Goal: Obtain resource: Download file/media

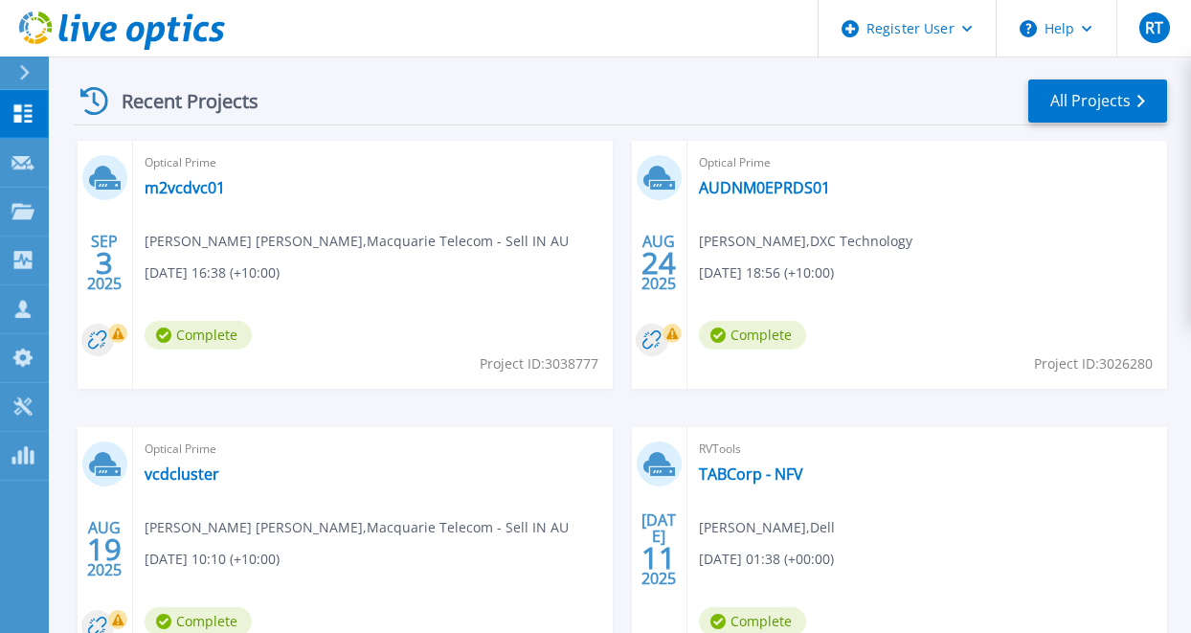
scroll to position [541, 0]
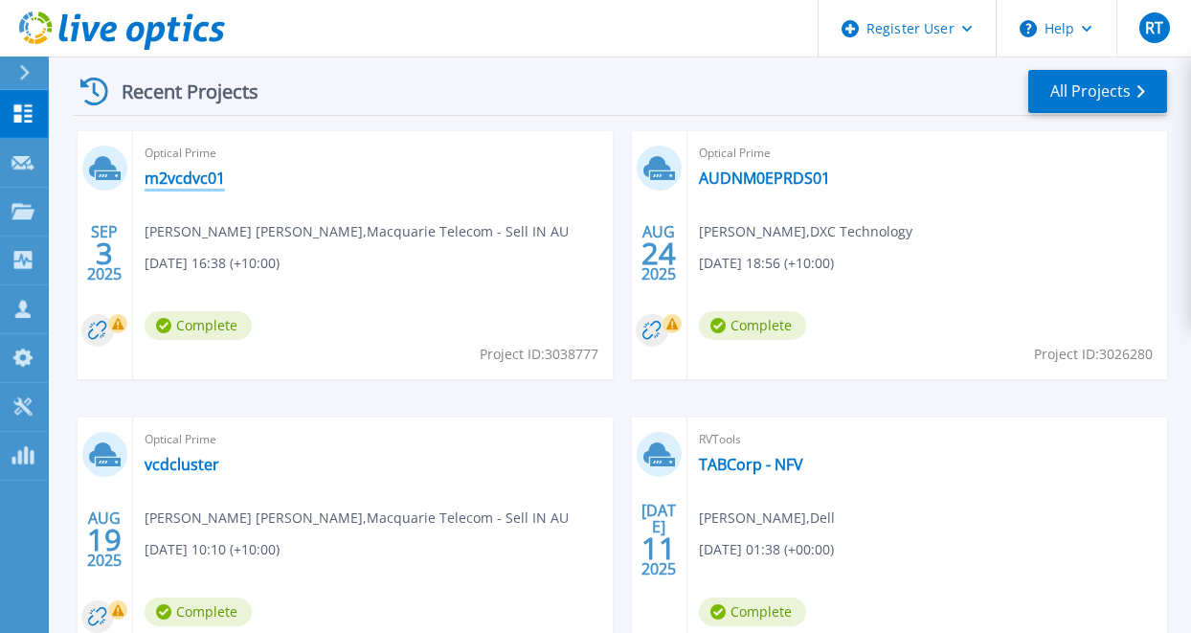
click at [177, 180] on link "m2vcdvc01" at bounding box center [185, 177] width 80 height 19
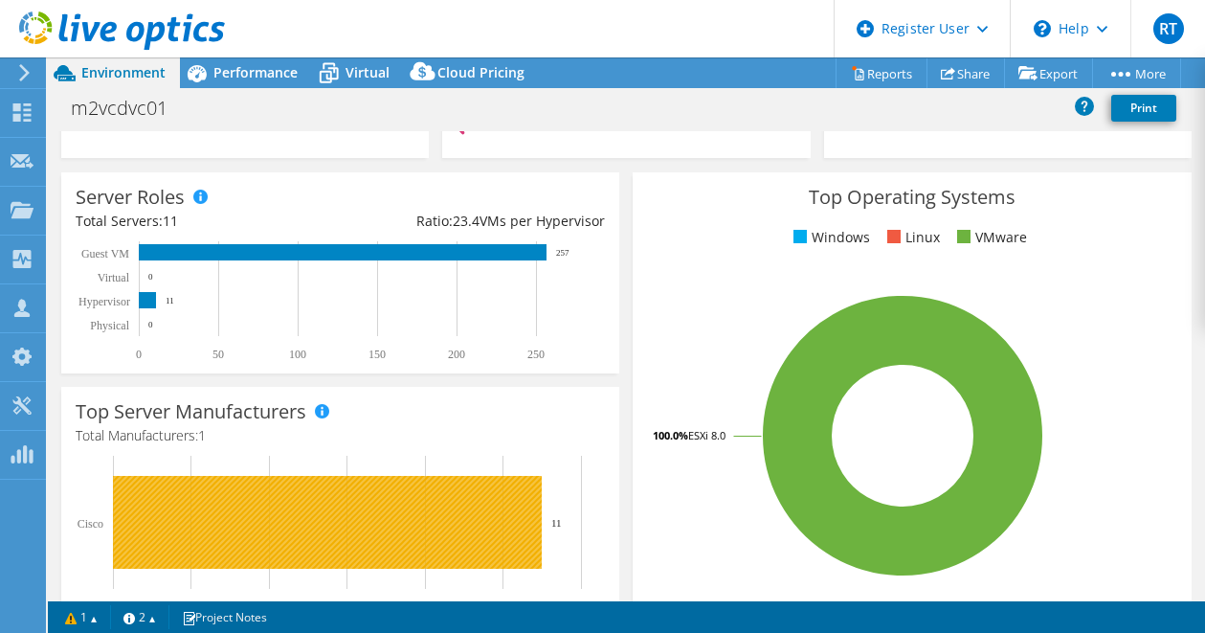
scroll to position [231, 0]
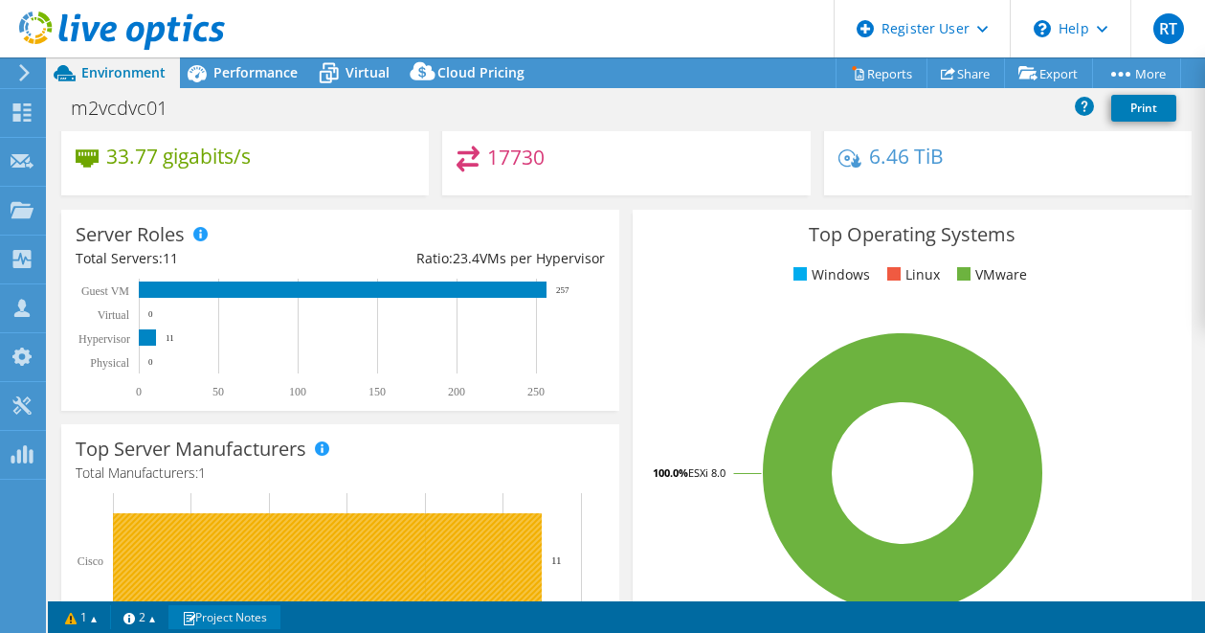
click at [269, 612] on link "Project Notes" at bounding box center [224, 617] width 112 height 24
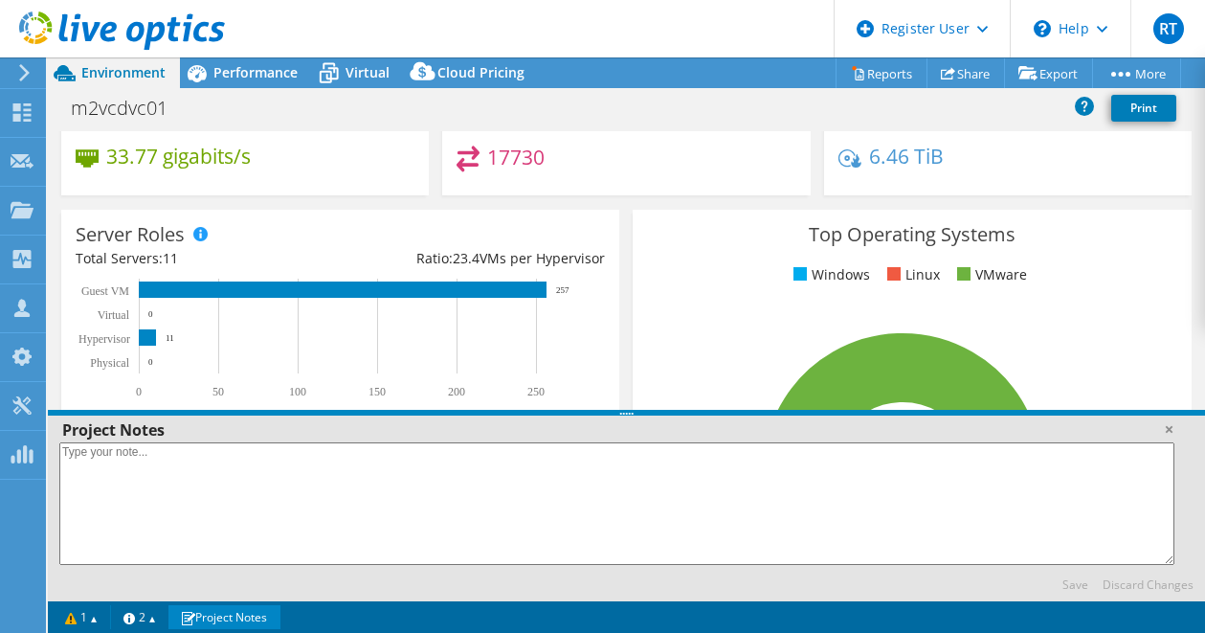
click at [318, 225] on div "Server Roles Physical Servers represent bare metal servers that were targets of…" at bounding box center [340, 310] width 558 height 201
click at [1164, 431] on link at bounding box center [1168, 428] width 19 height 19
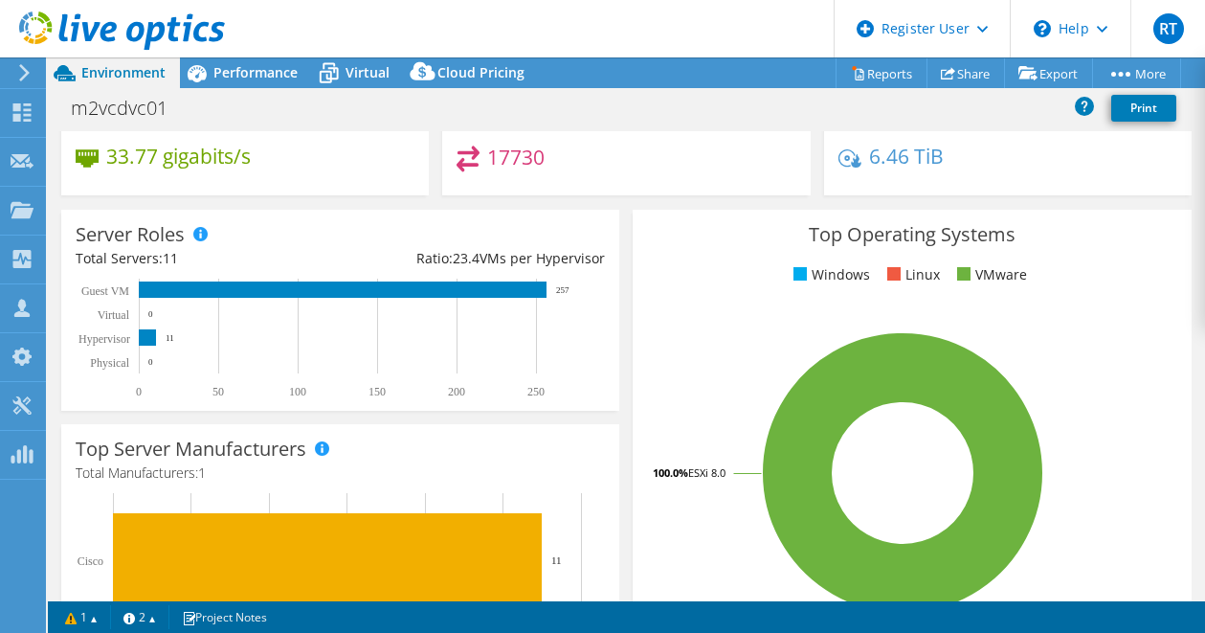
scroll to position [0, 0]
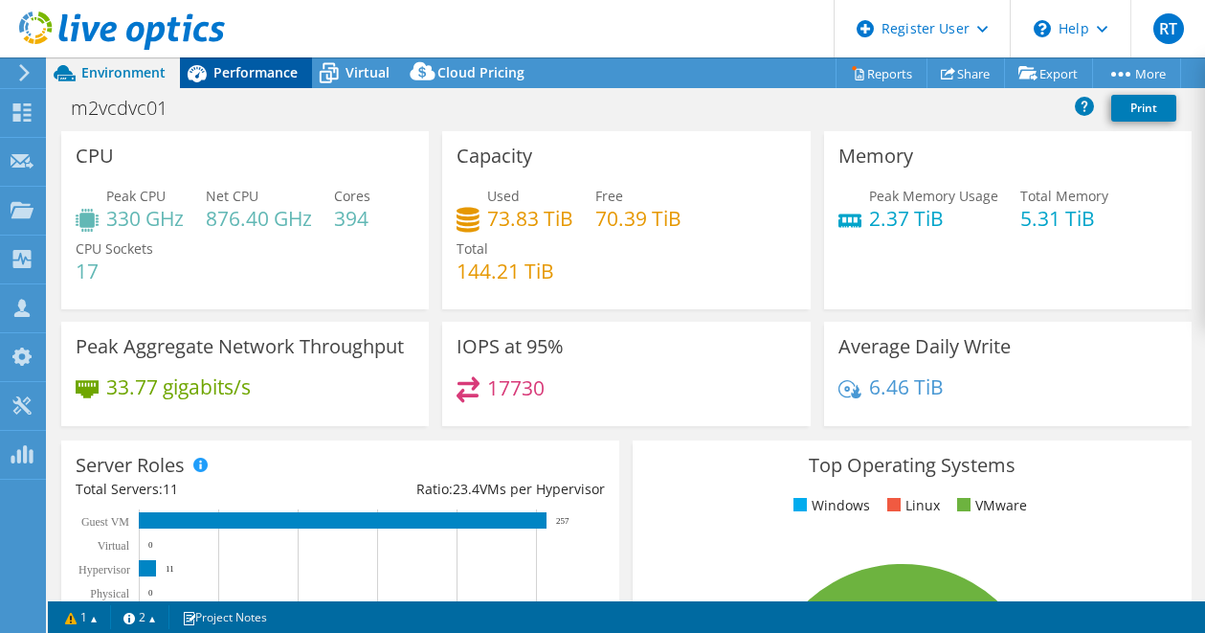
click at [247, 77] on span "Performance" at bounding box center [255, 72] width 84 height 18
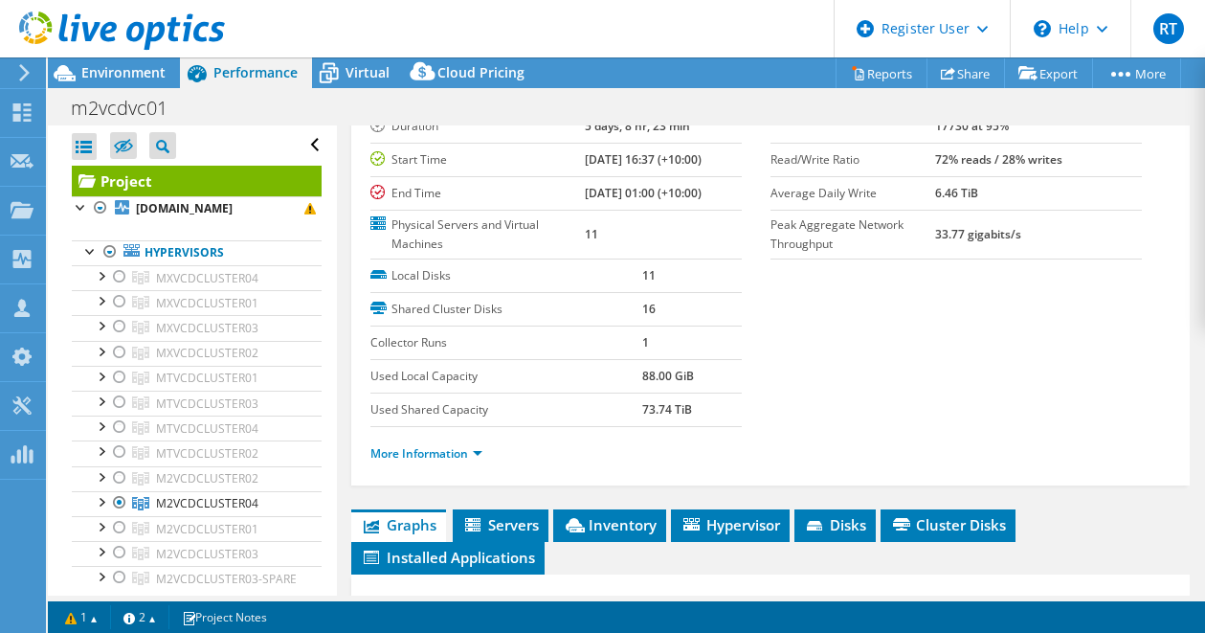
scroll to position [164, 0]
click at [446, 448] on link "More Information" at bounding box center [426, 452] width 112 height 16
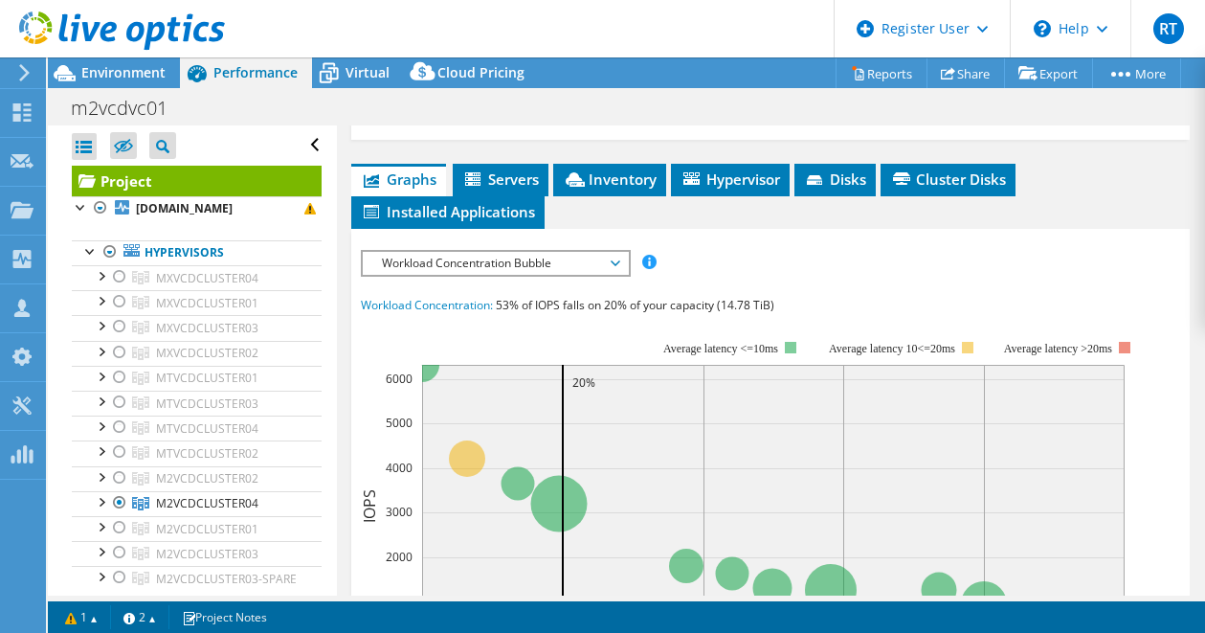
scroll to position [1038, 0]
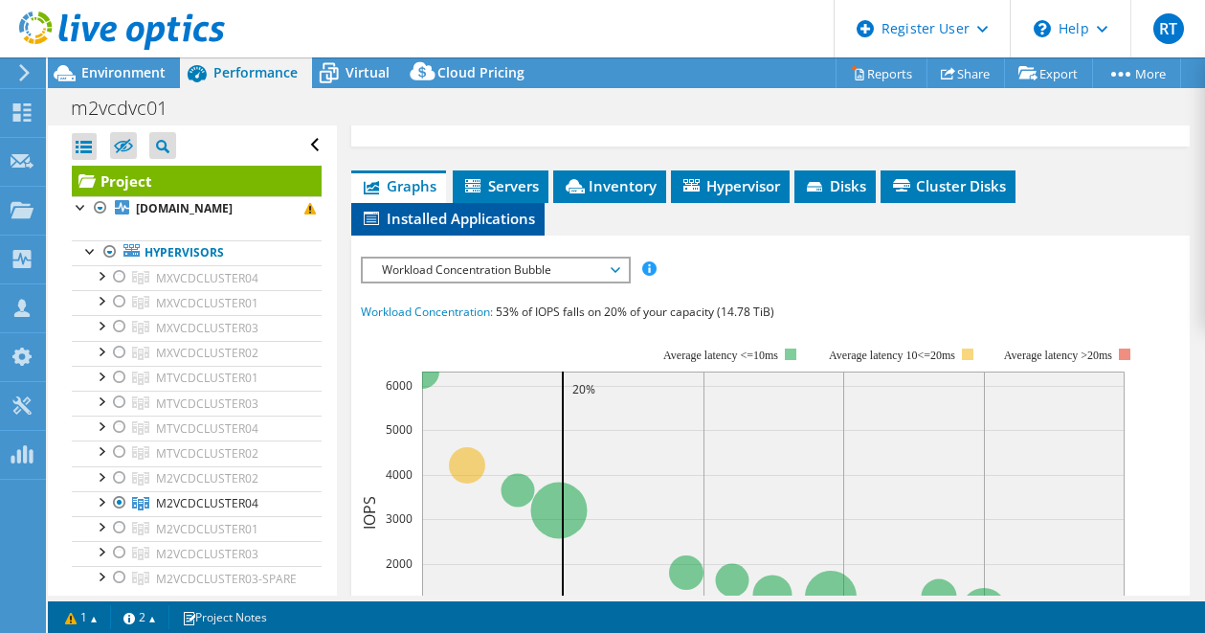
click at [492, 228] on span "Installed Applications" at bounding box center [448, 218] width 174 height 19
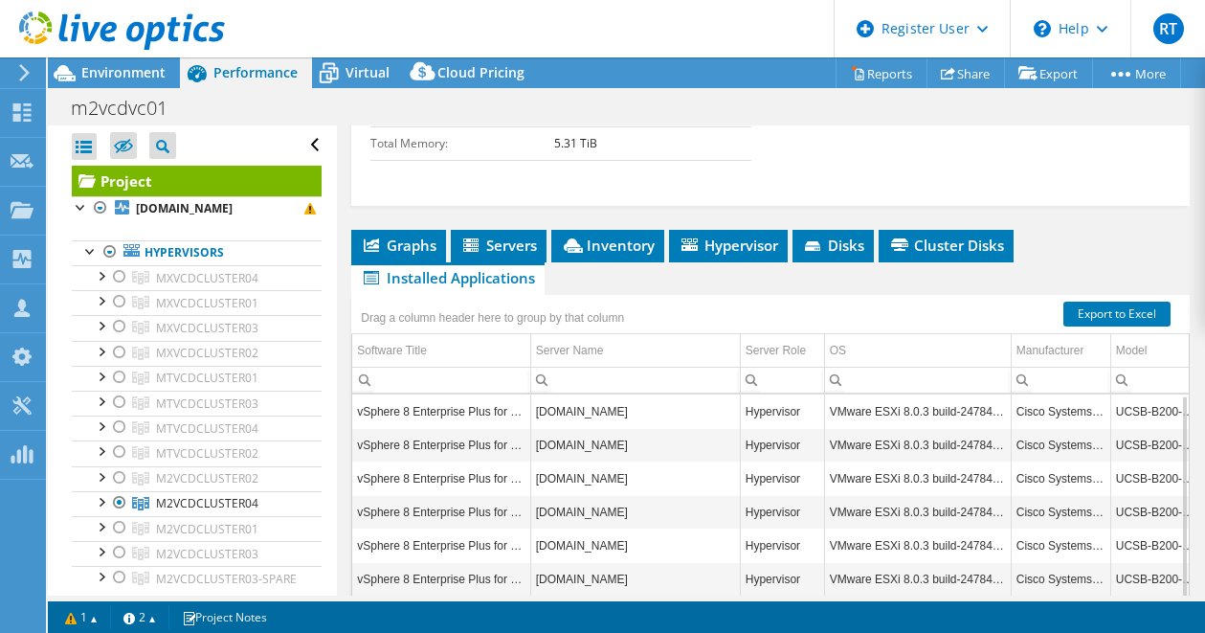
scroll to position [978, 0]
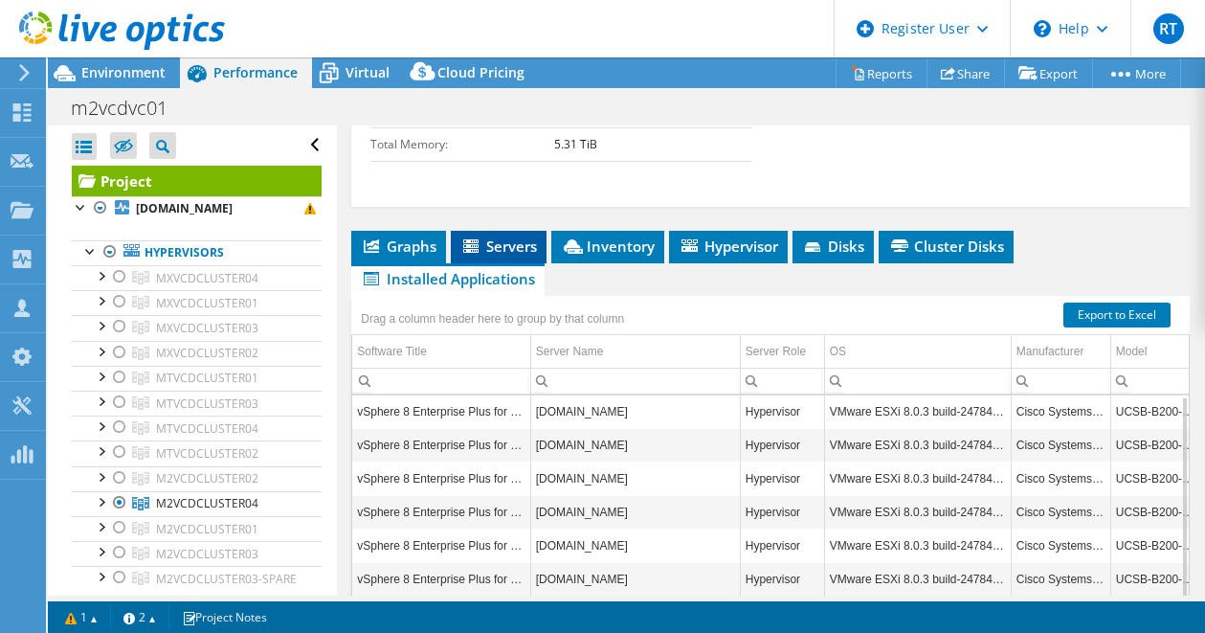
click at [501, 256] on span "Servers" at bounding box center [498, 245] width 77 height 19
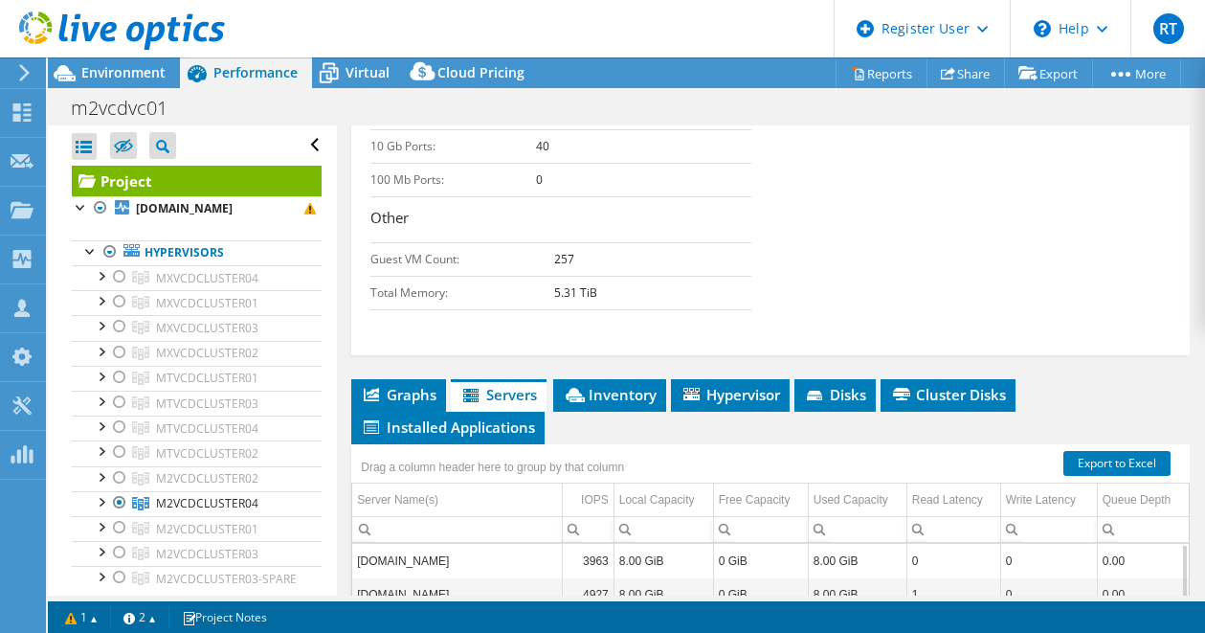
scroll to position [787, 0]
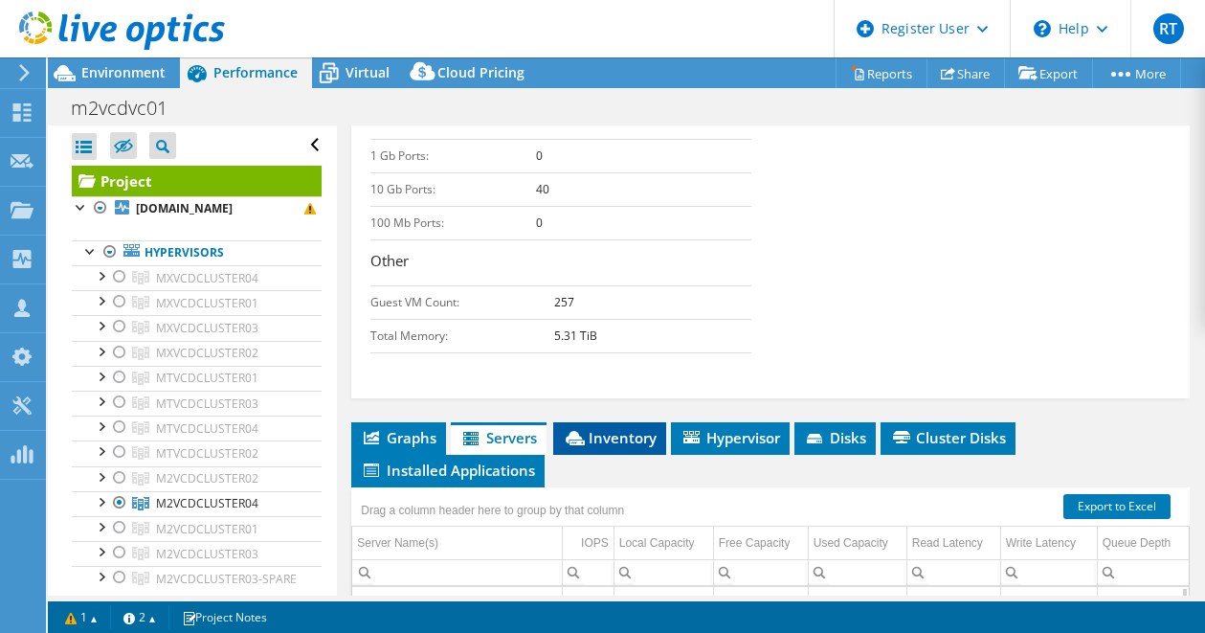
click at [627, 455] on li "Inventory" at bounding box center [609, 438] width 113 height 33
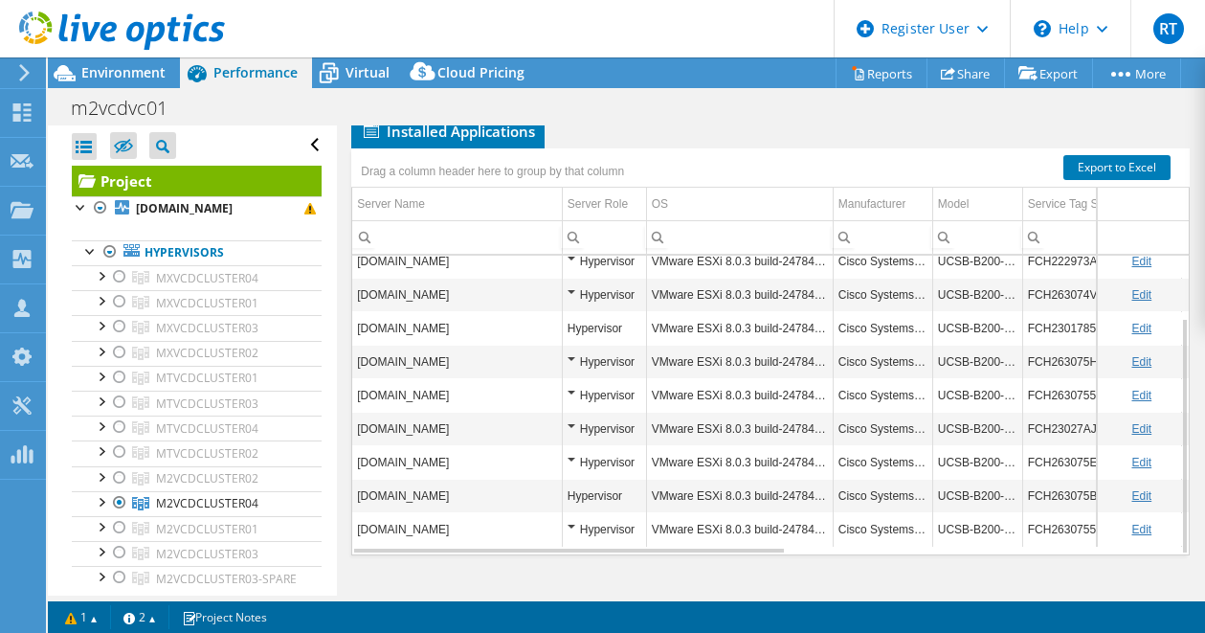
scroll to position [1166, 0]
click at [572, 291] on div "Hypervisor" at bounding box center [605, 294] width 74 height 23
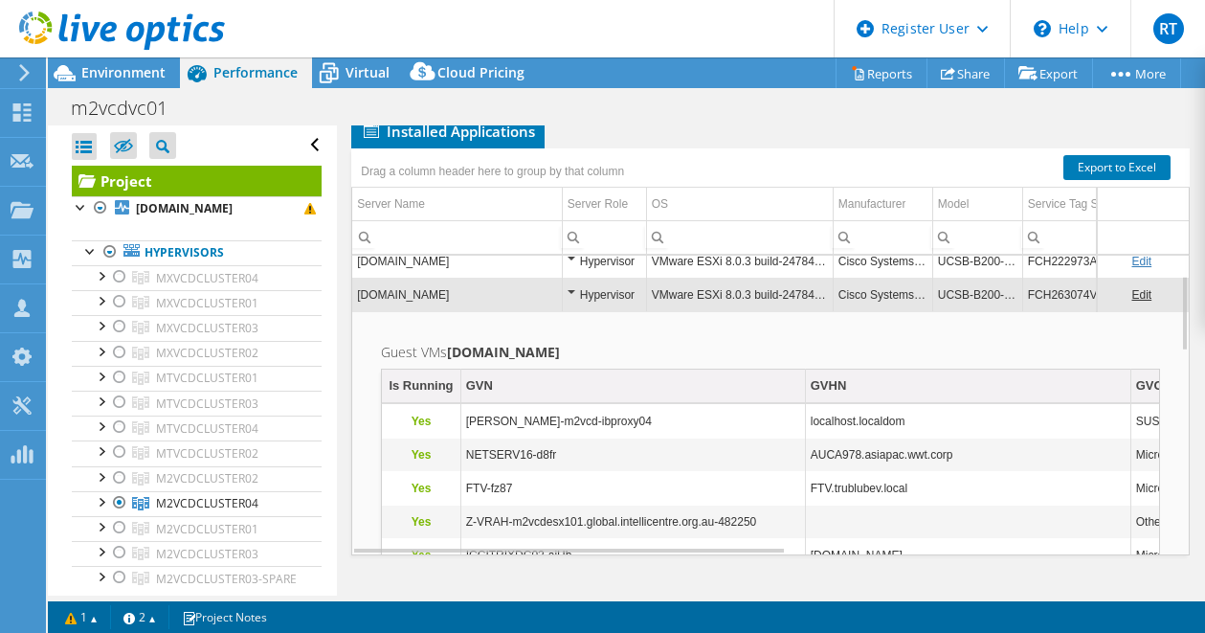
click at [572, 291] on div "Hypervisor" at bounding box center [605, 294] width 74 height 23
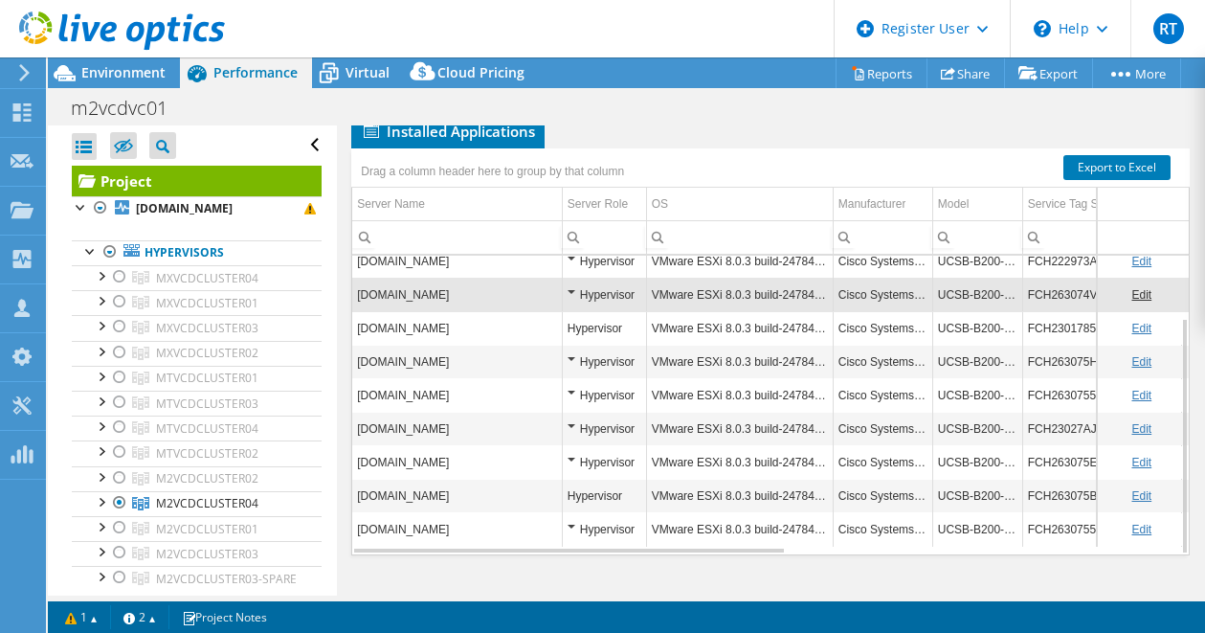
click at [572, 291] on div "Hypervisor" at bounding box center [605, 294] width 74 height 23
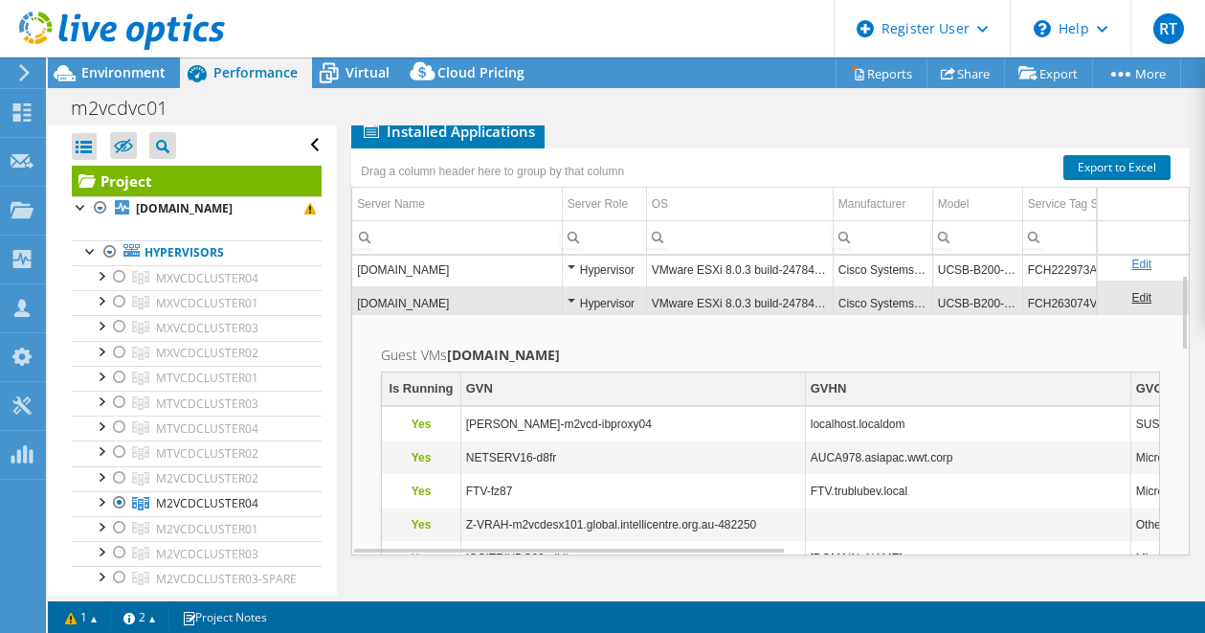
scroll to position [76, 0]
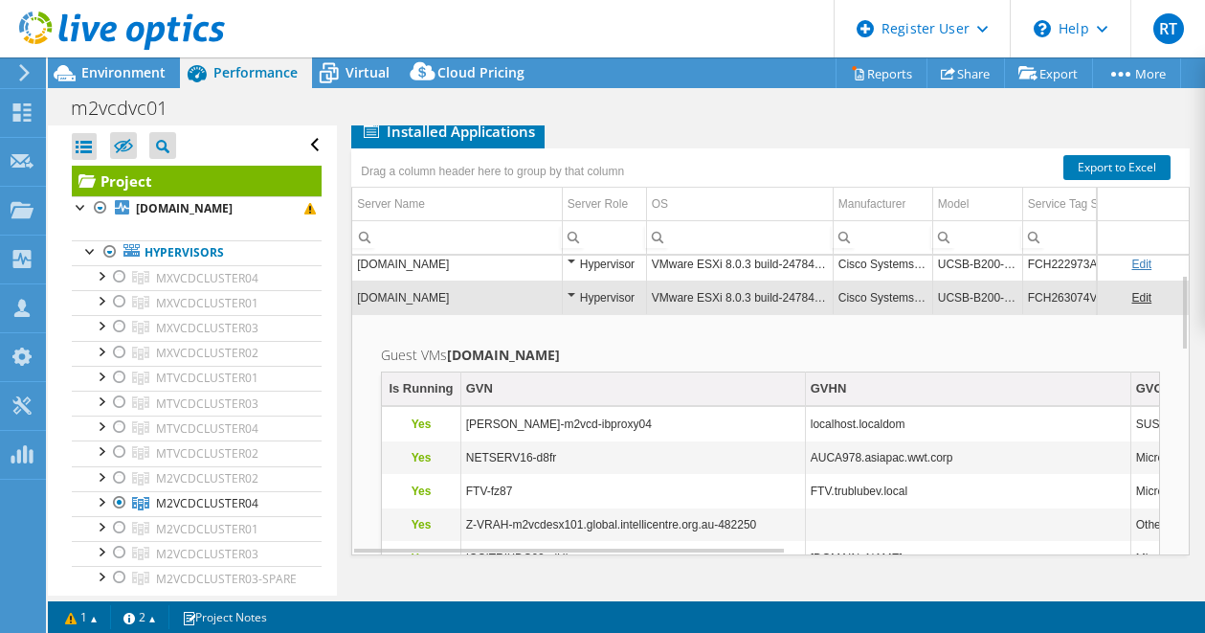
click at [575, 291] on div "Hypervisor" at bounding box center [605, 297] width 74 height 23
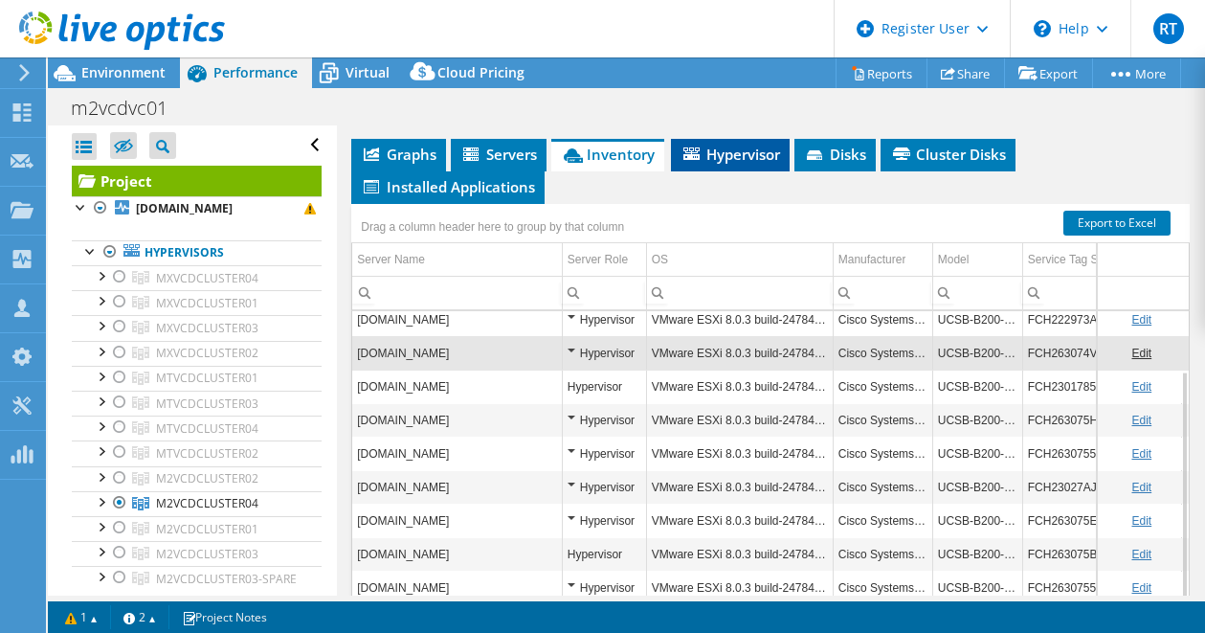
scroll to position [1069, 0]
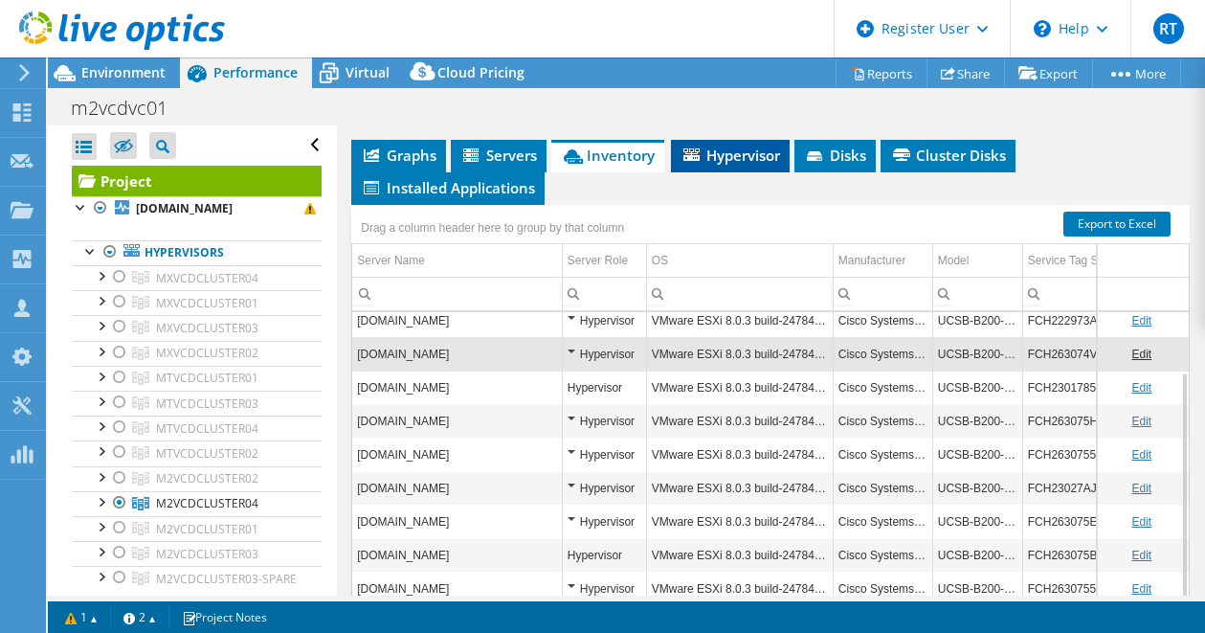
click at [731, 165] on span "Hypervisor" at bounding box center [730, 154] width 100 height 19
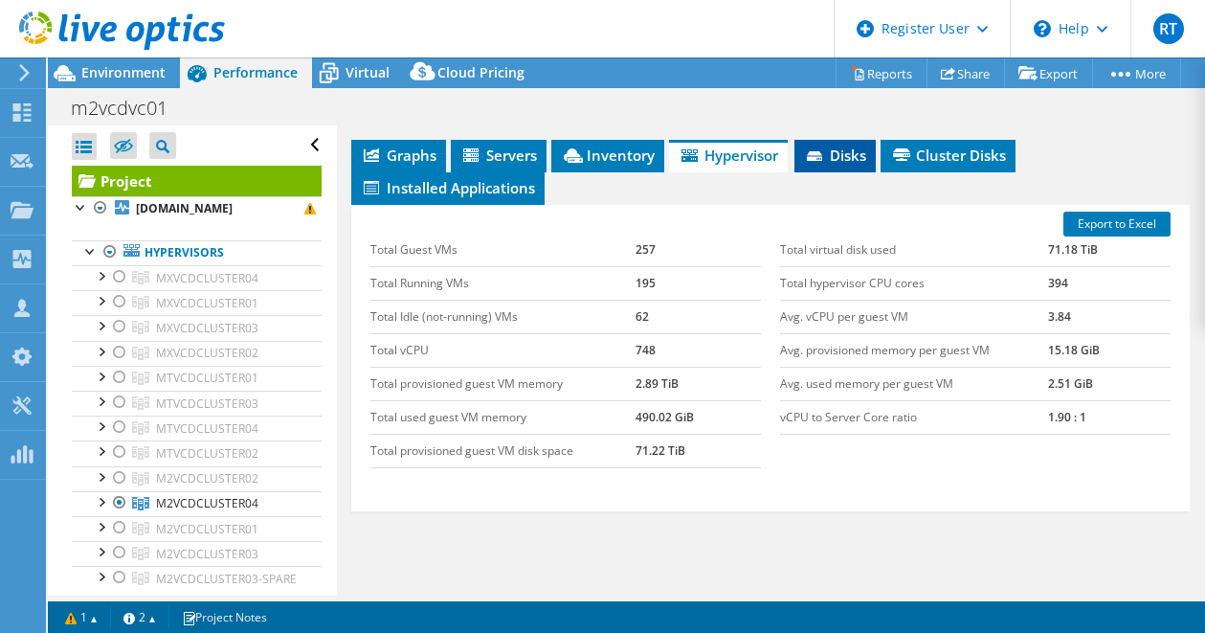
click at [842, 165] on span "Disks" at bounding box center [835, 154] width 62 height 19
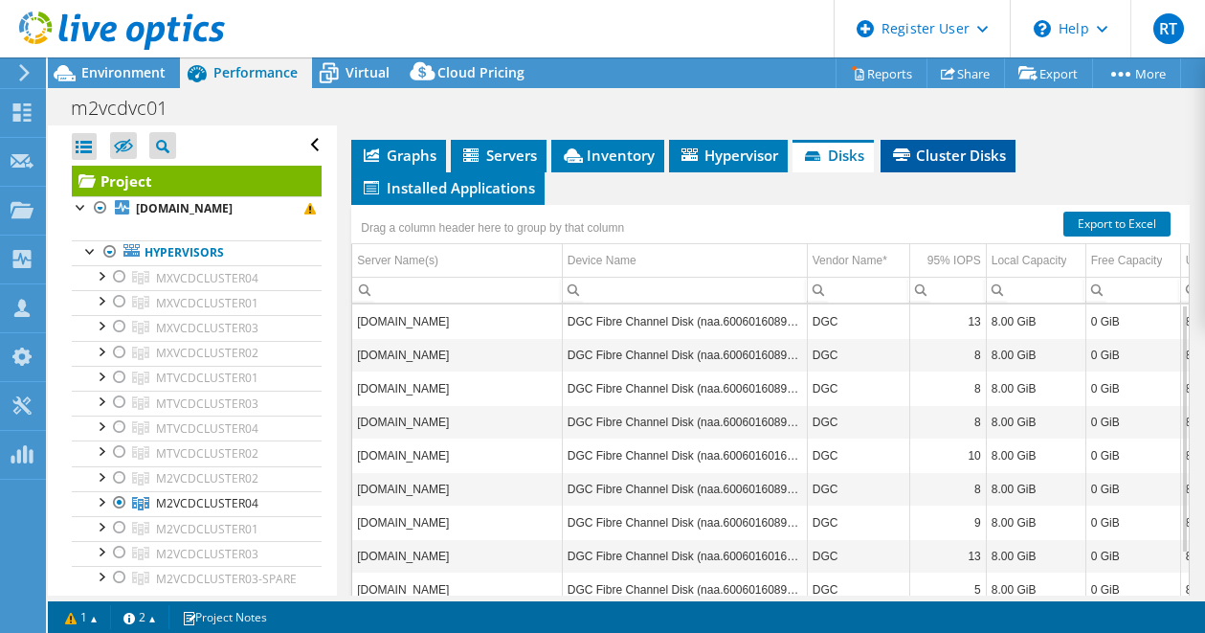
click at [927, 165] on span "Cluster Disks" at bounding box center [948, 154] width 116 height 19
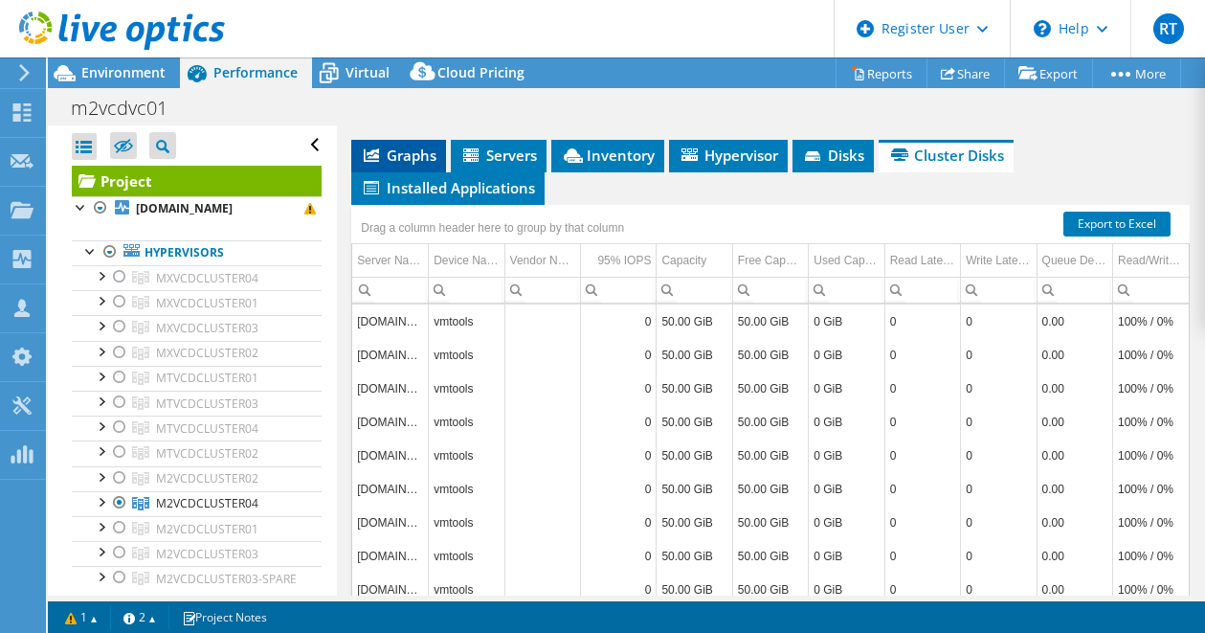
click at [387, 172] on li "Graphs" at bounding box center [398, 156] width 95 height 33
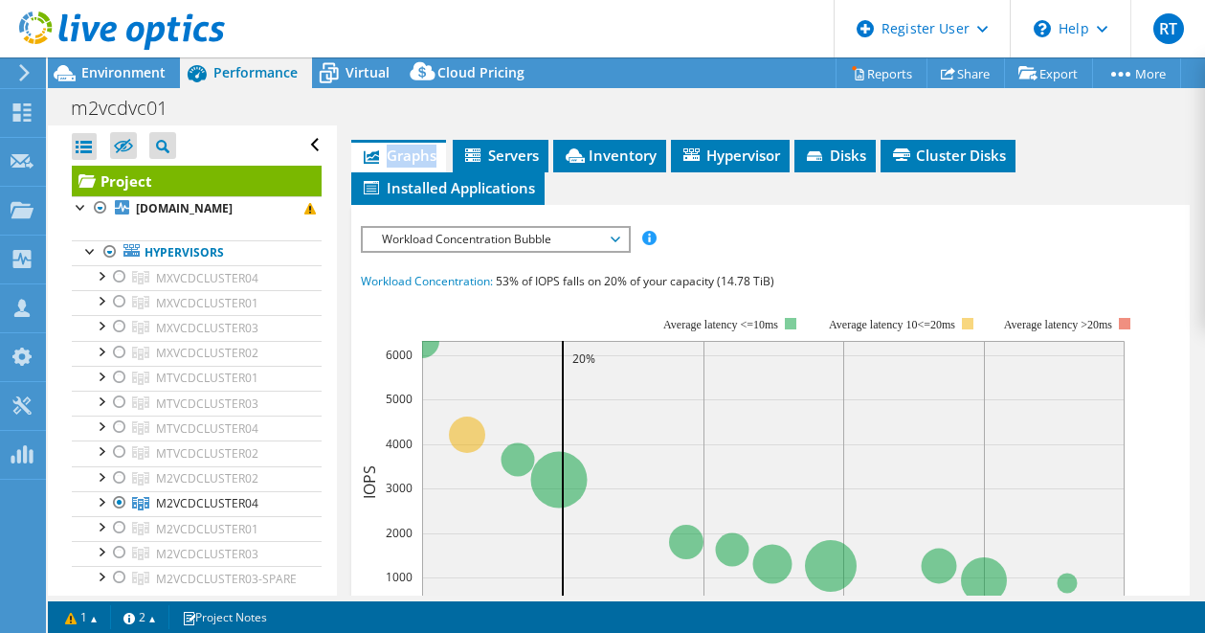
click at [387, 172] on li "Graphs" at bounding box center [398, 156] width 95 height 33
drag, startPoint x: 387, startPoint y: 209, endPoint x: 512, endPoint y: 200, distance: 125.7
click at [512, 165] on span "Servers" at bounding box center [500, 154] width 77 height 19
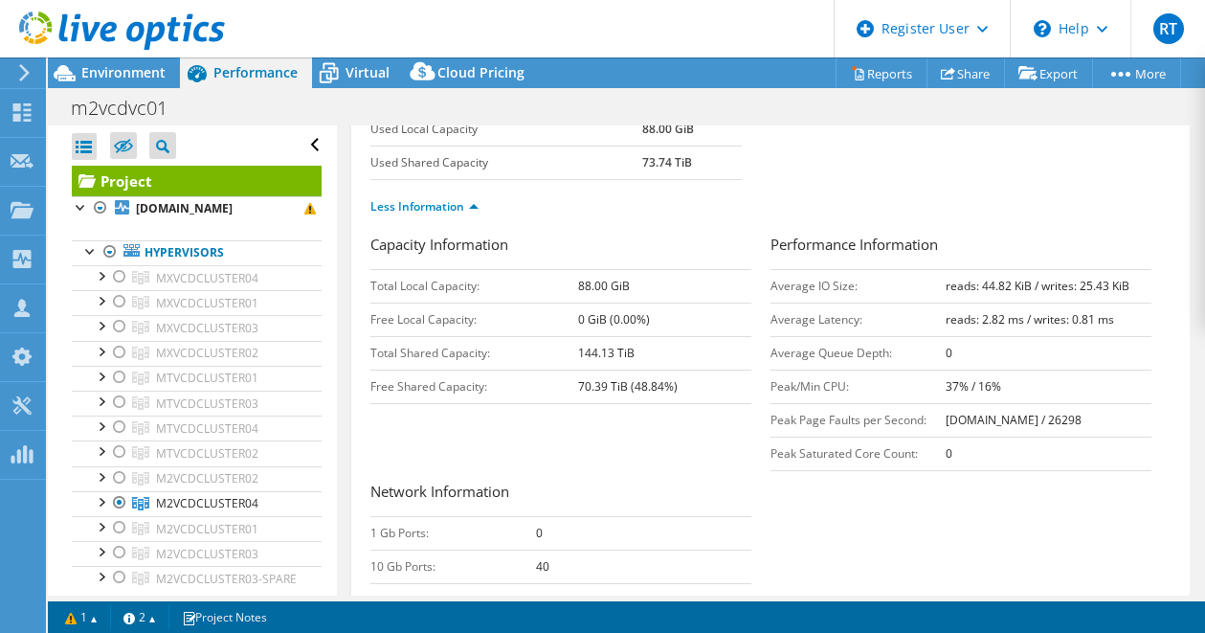
scroll to position [0, 0]
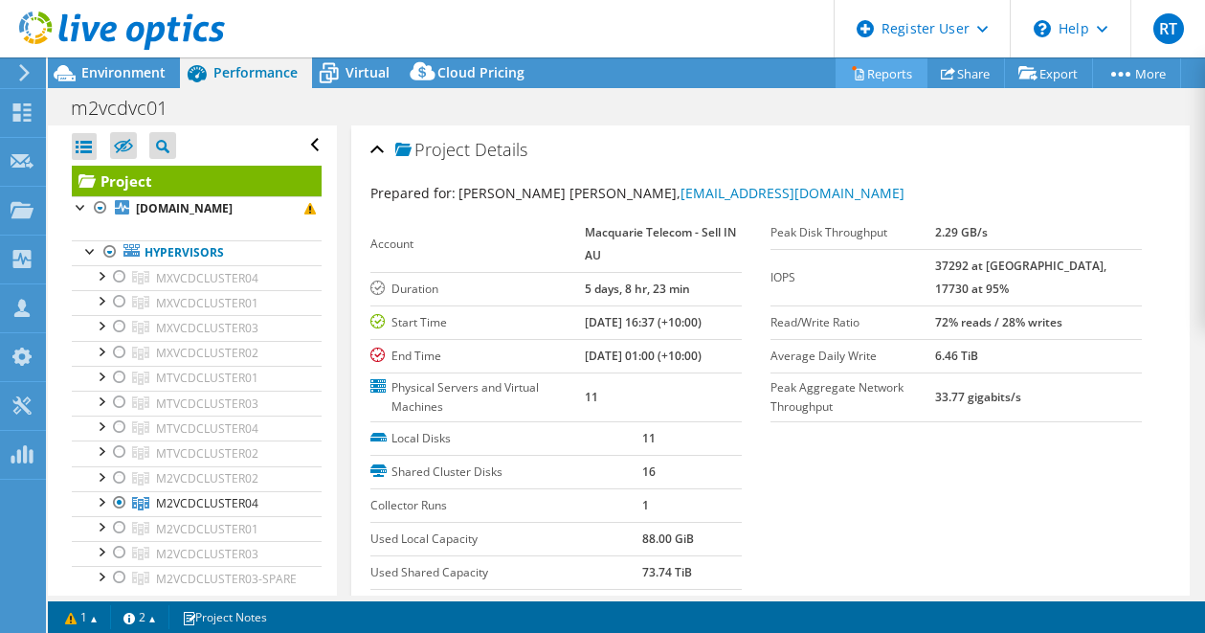
click at [877, 71] on link "Reports" at bounding box center [881, 73] width 92 height 30
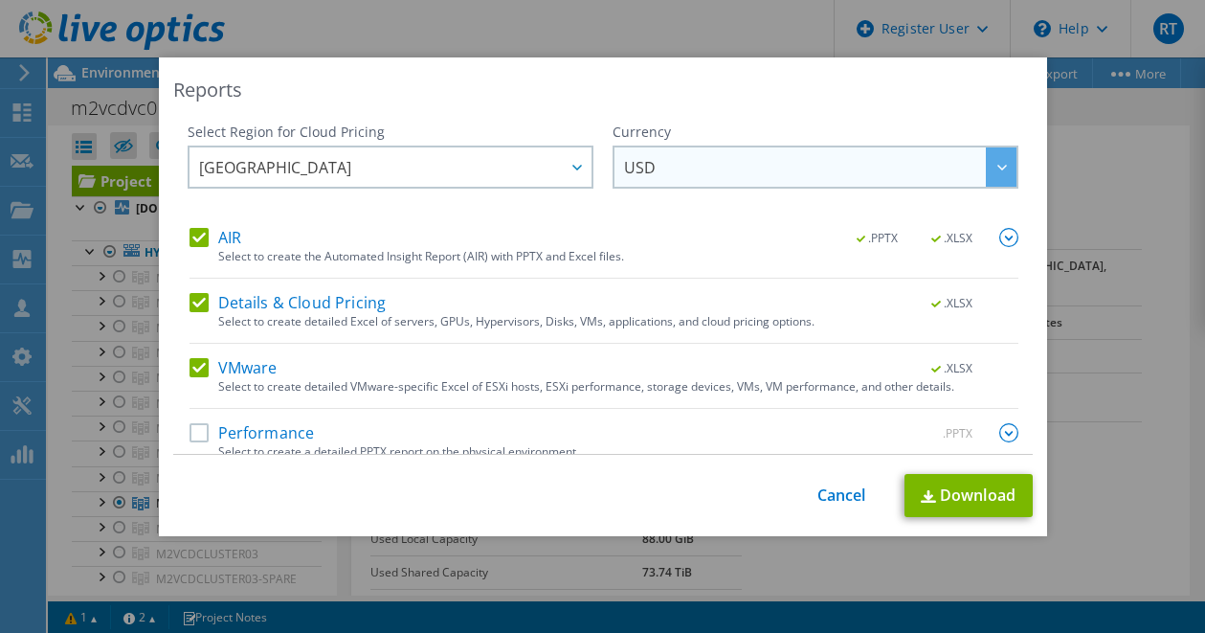
click at [655, 158] on span "USD" at bounding box center [820, 166] width 392 height 39
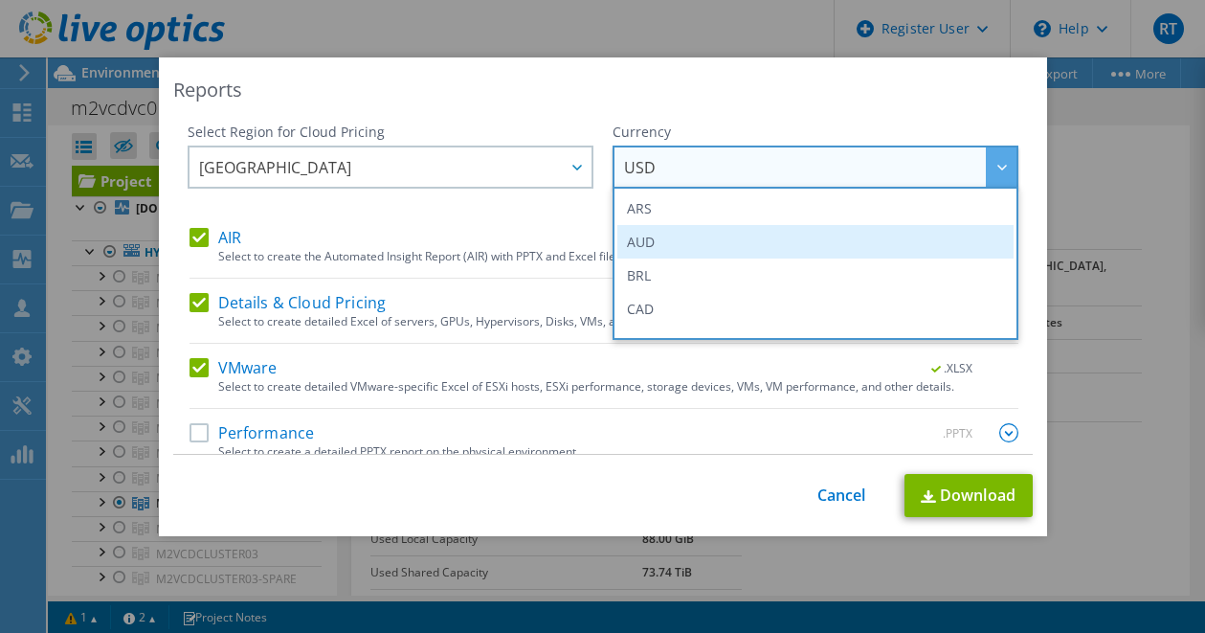
click at [633, 243] on li "AUD" at bounding box center [815, 241] width 396 height 33
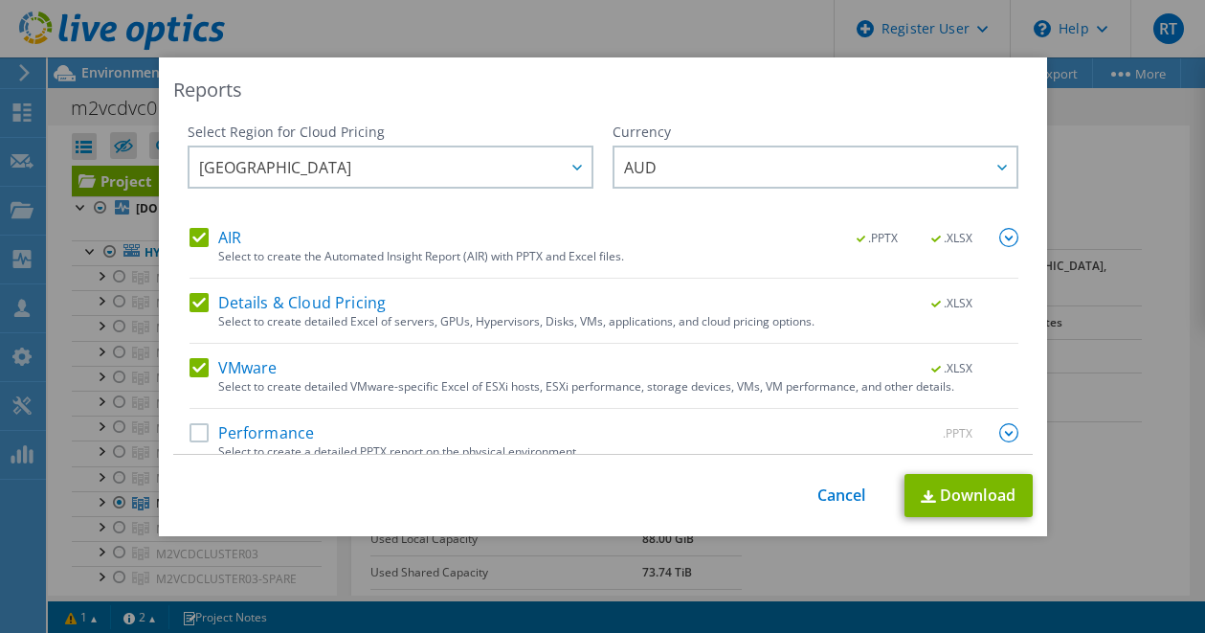
click at [234, 431] on label "Performance" at bounding box center [251, 432] width 125 height 19
click at [0, 0] on input "Performance" at bounding box center [0, 0] width 0 height 0
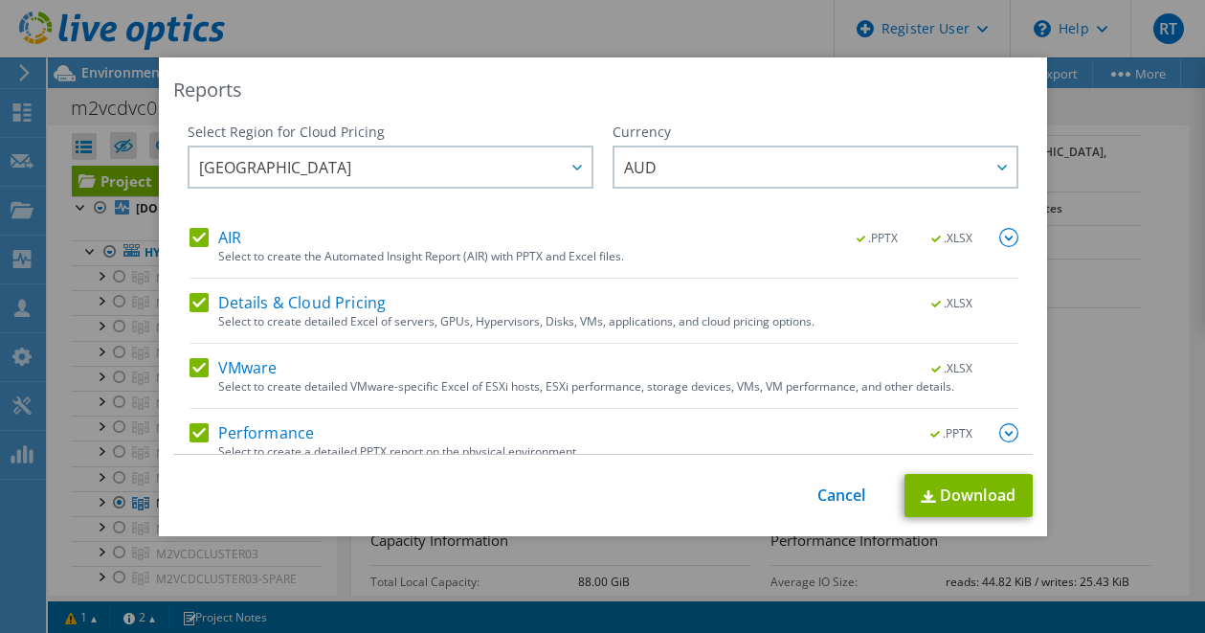
scroll to position [19, 0]
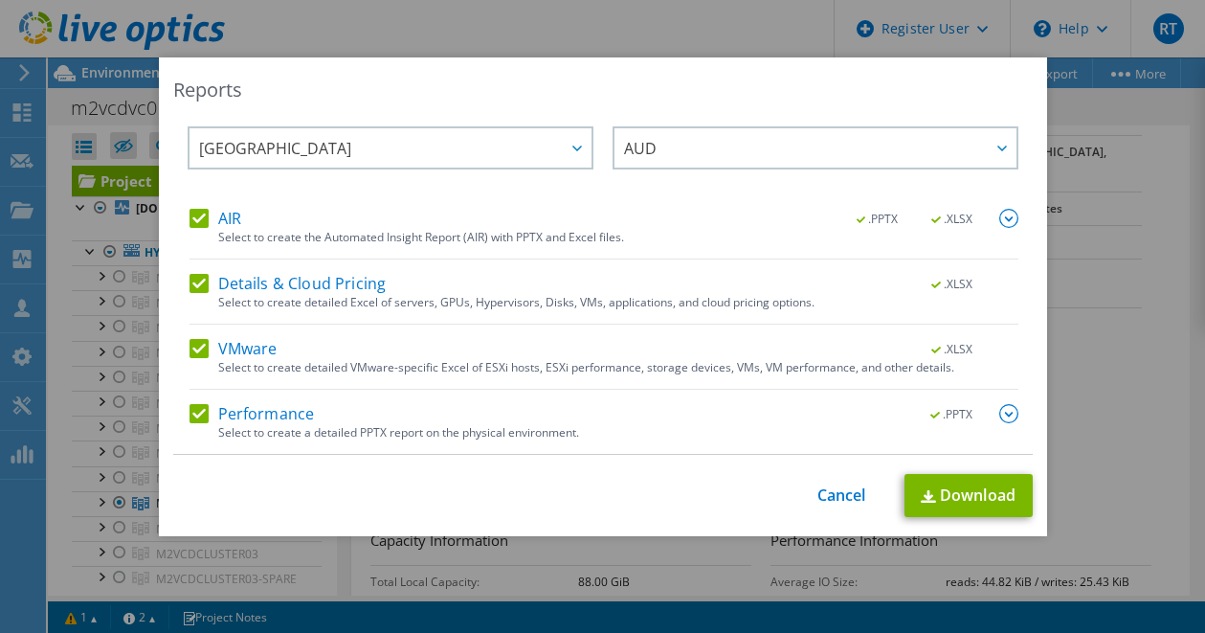
click at [999, 411] on img at bounding box center [1008, 413] width 19 height 19
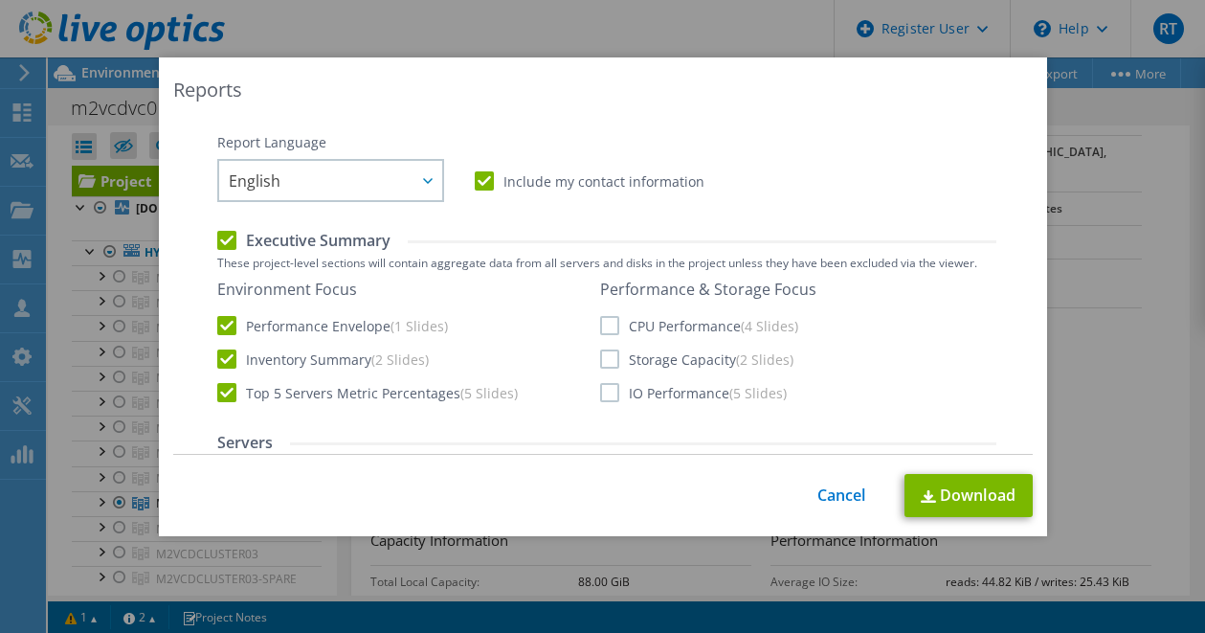
scroll to position [349, 0]
click at [809, 332] on div "Environment Focus Performance Envelope (1 Slides) Inventory Summary (2 Slides) …" at bounding box center [606, 340] width 779 height 124
click at [601, 322] on label "CPU Performance (4 Slides)" at bounding box center [699, 324] width 198 height 19
click at [0, 0] on input "CPU Performance (4 Slides)" at bounding box center [0, 0] width 0 height 0
click at [604, 345] on div "Performance & Storage Focus CPU Performance (4 Slides) Storage Capacity (2 Slid…" at bounding box center [708, 339] width 216 height 122
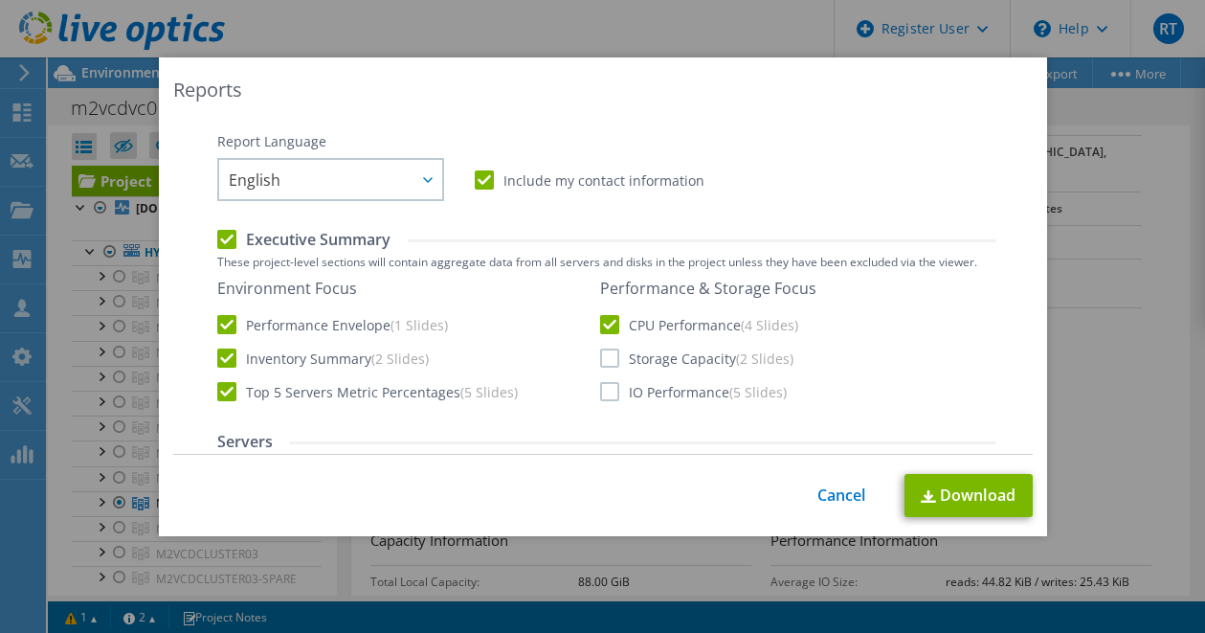
click at [601, 355] on label "Storage Capacity (2 Slides)" at bounding box center [696, 357] width 193 height 19
click at [0, 0] on input "Storage Capacity (2 Slides)" at bounding box center [0, 0] width 0 height 0
click at [600, 392] on label "IO Performance (5 Slides)" at bounding box center [693, 391] width 187 height 19
click at [0, 0] on input "IO Performance (5 Slides)" at bounding box center [0, 0] width 0 height 0
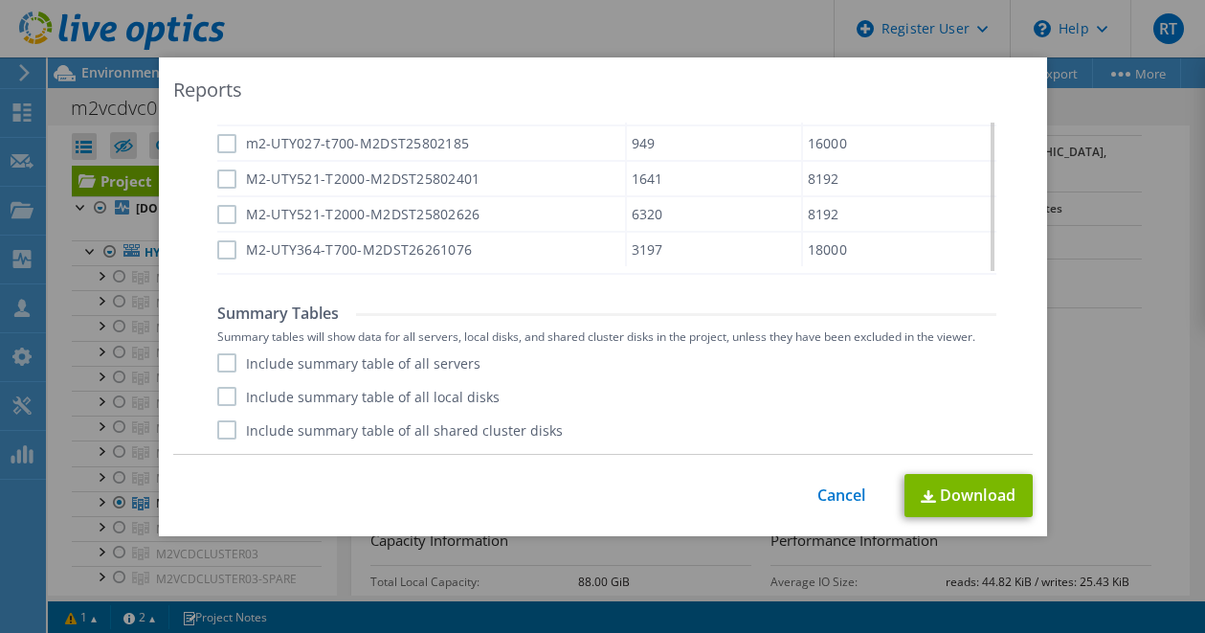
scroll to position [270, 0]
click at [217, 377] on div "Include summary table of all servers Include summary table of all local disks I…" at bounding box center [606, 396] width 779 height 86
click at [226, 367] on label "Include summary table of all servers" at bounding box center [348, 362] width 263 height 19
click at [0, 0] on input "Include summary table of all servers" at bounding box center [0, 0] width 0 height 0
click at [219, 403] on label "Include summary table of all local disks" at bounding box center [358, 396] width 282 height 19
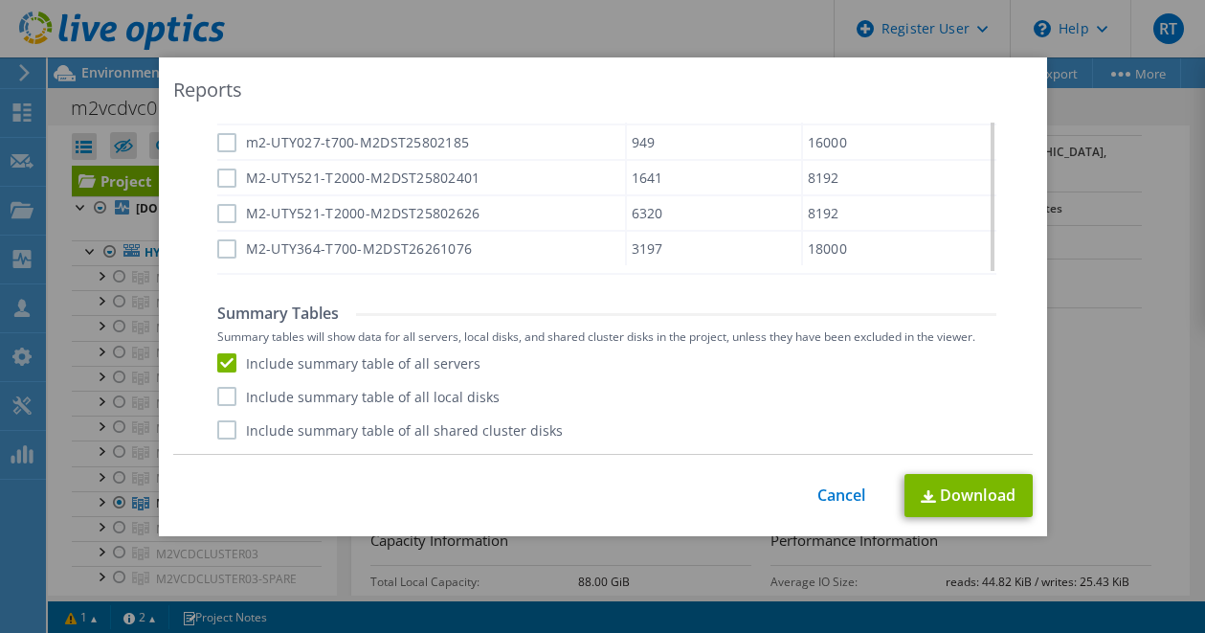
click at [0, 0] on input "Include summary table of all local disks" at bounding box center [0, 0] width 0 height 0
click at [226, 422] on label "Include summary table of all shared cluster disks" at bounding box center [389, 429] width 345 height 19
click at [0, 0] on input "Include summary table of all shared cluster disks" at bounding box center [0, 0] width 0 height 0
click at [937, 499] on link "Download" at bounding box center [968, 495] width 128 height 43
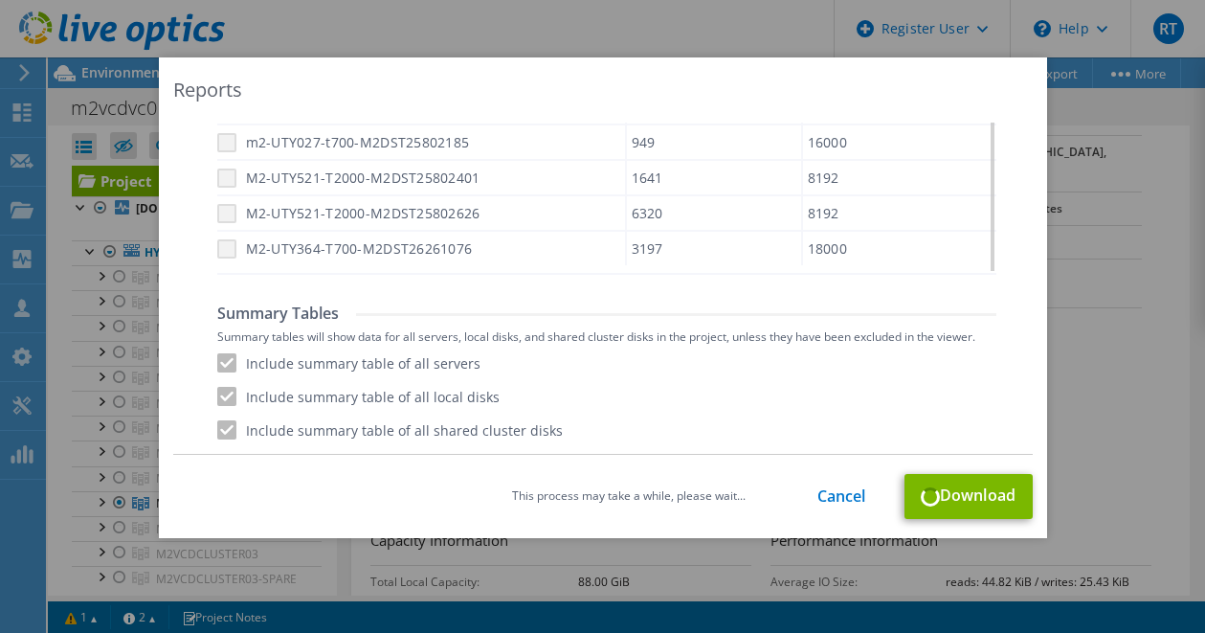
click at [937, 499] on div "This process may take a while, please wait... Cancel Download" at bounding box center [602, 496] width 859 height 45
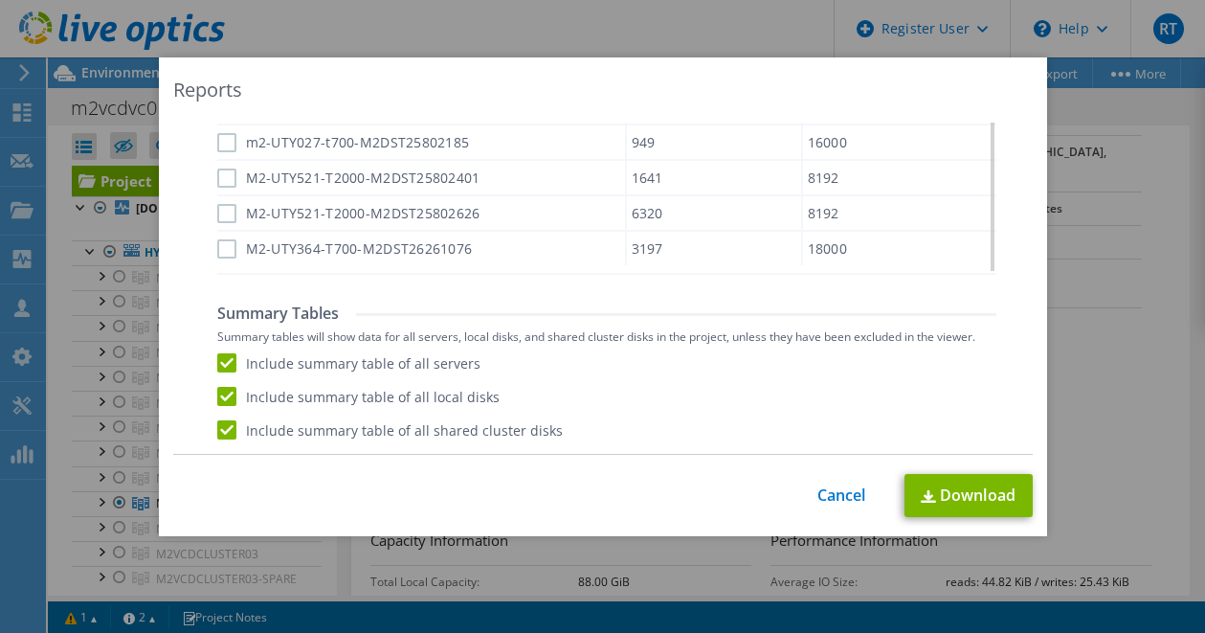
click at [1147, 391] on div "Reports Select Region for Cloud Pricing Asia Pacific ([GEOGRAPHIC_DATA]) [GEOGR…" at bounding box center [602, 316] width 1205 height 518
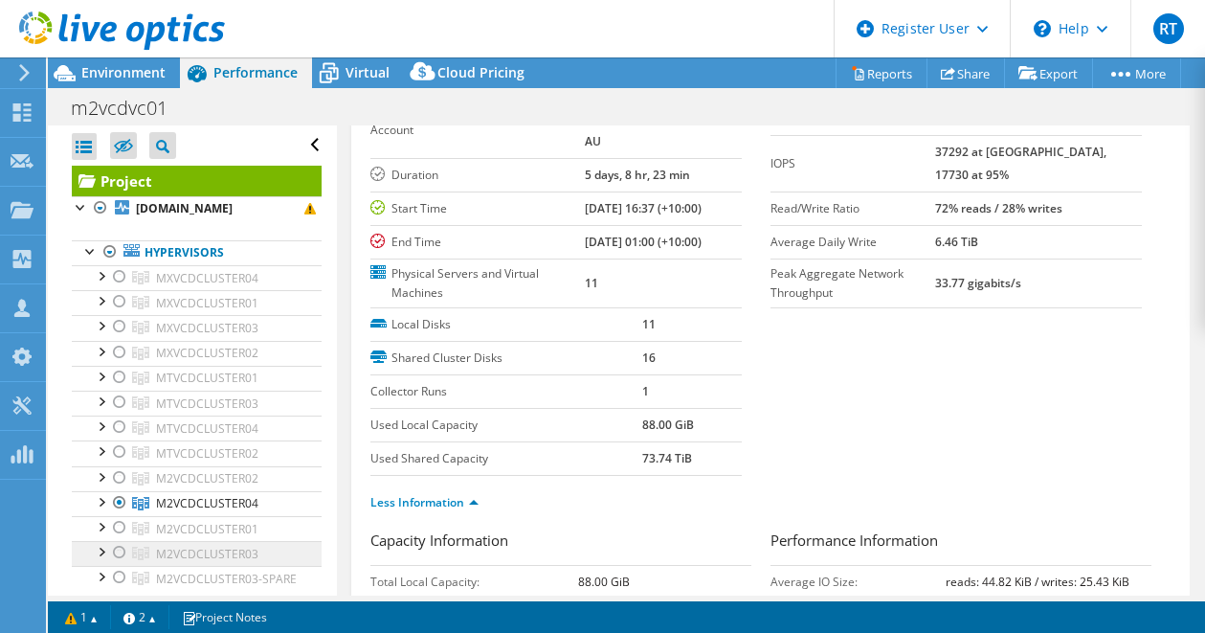
click at [264, 562] on link "M2VCDCLUSTER03" at bounding box center [197, 553] width 250 height 25
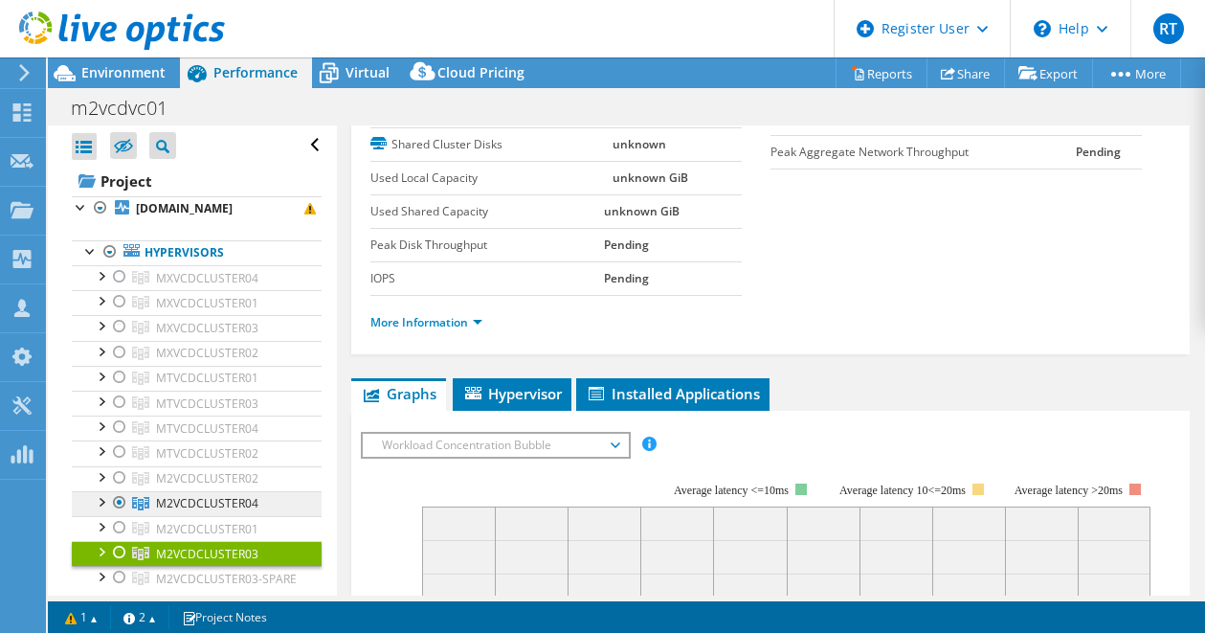
click at [232, 498] on span "M2VCDCLUSTER04" at bounding box center [207, 503] width 102 height 16
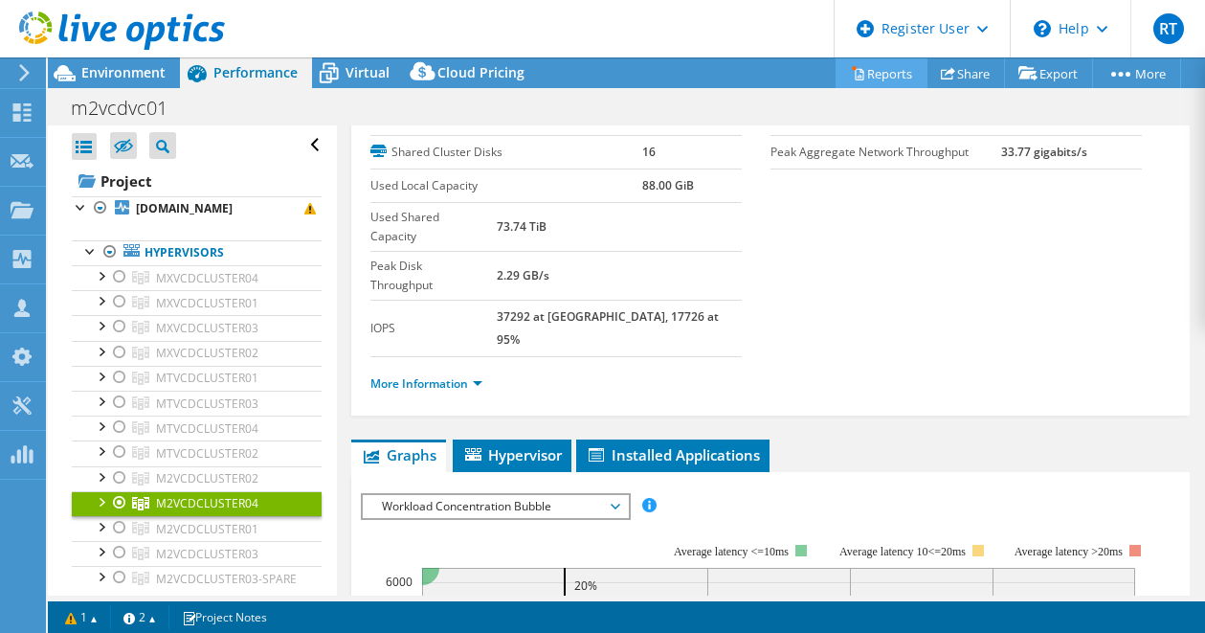
click at [883, 72] on link "Reports" at bounding box center [881, 73] width 92 height 30
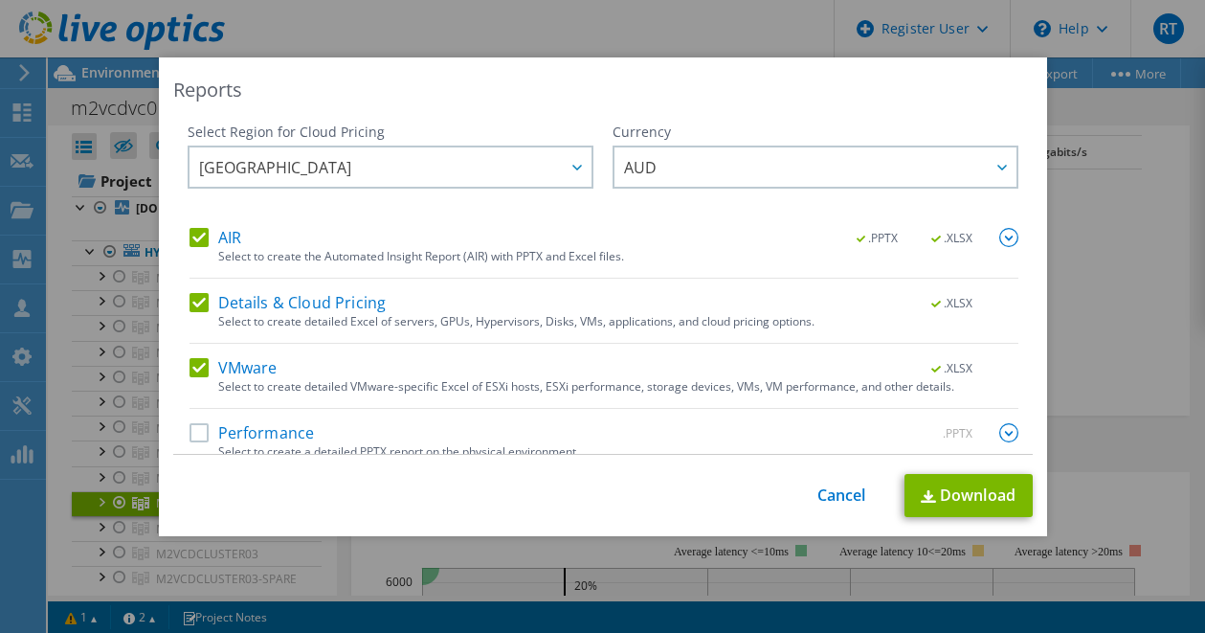
scroll to position [19, 0]
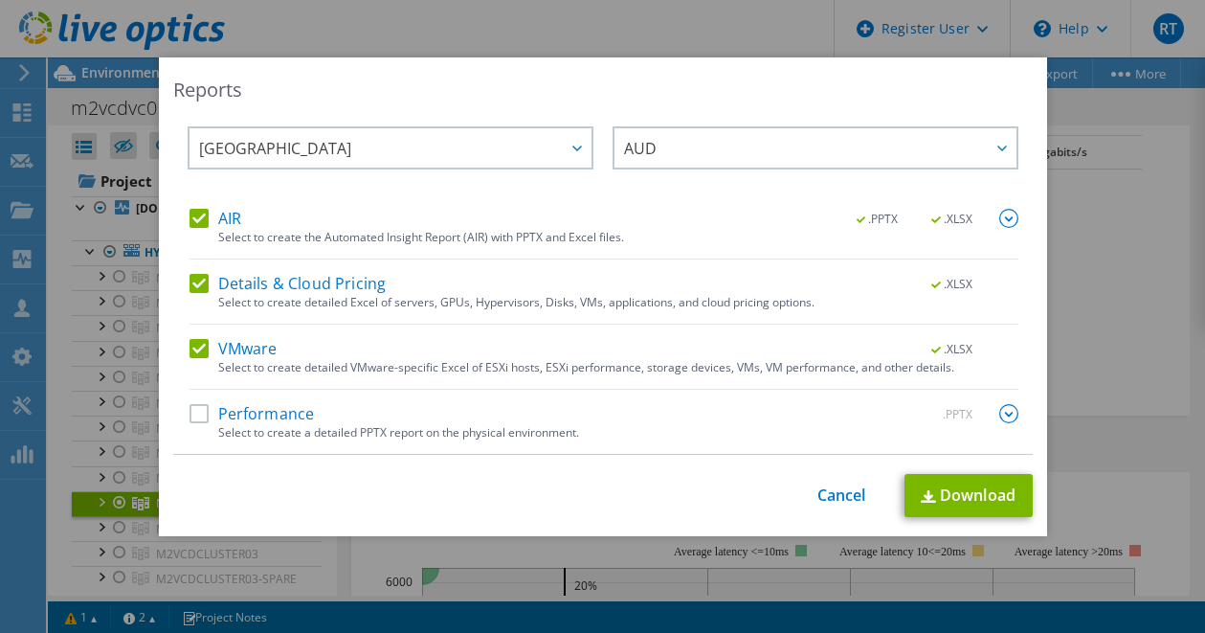
click at [192, 415] on label "Performance" at bounding box center [251, 413] width 125 height 19
click at [0, 0] on input "Performance" at bounding box center [0, 0] width 0 height 0
click at [999, 417] on img at bounding box center [1008, 413] width 19 height 19
click at [999, 214] on img at bounding box center [1008, 218] width 19 height 19
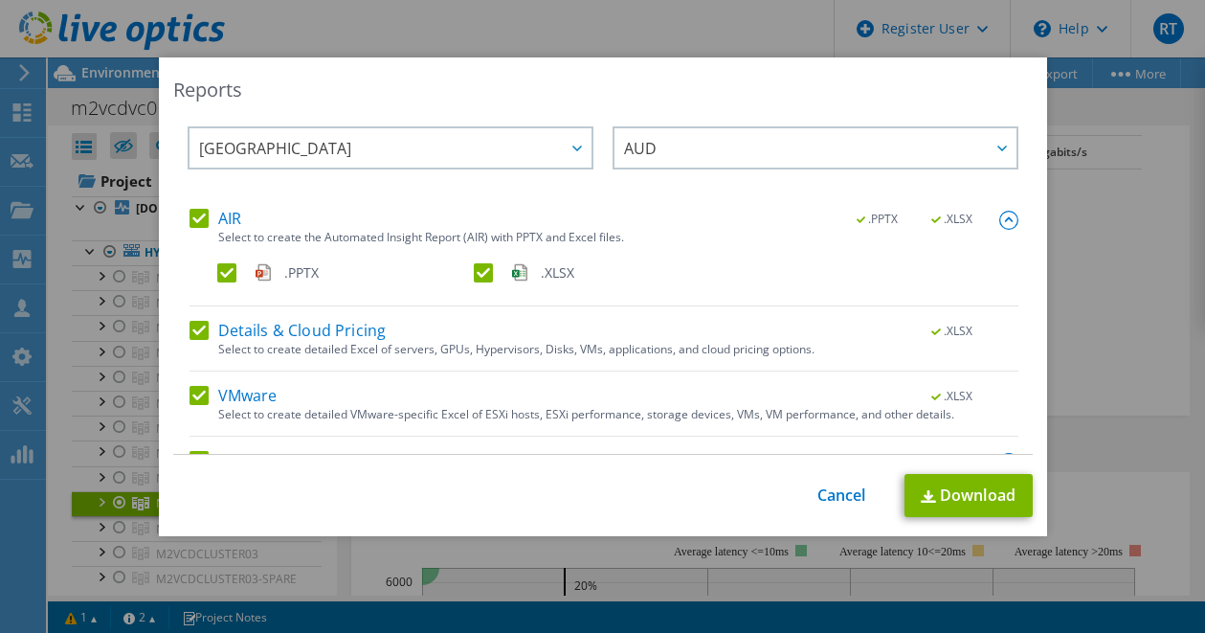
click at [999, 214] on img at bounding box center [1008, 220] width 19 height 19
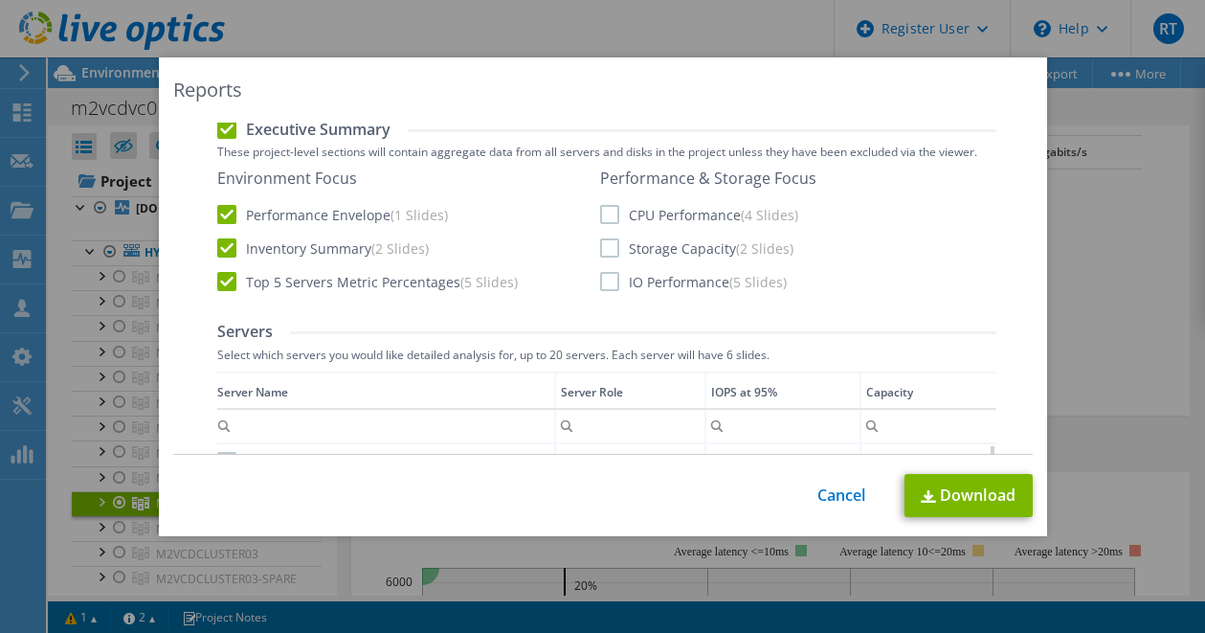
scroll to position [460, 0]
click at [627, 271] on label "IO Performance (5 Slides)" at bounding box center [693, 280] width 187 height 19
click at [0, 0] on input "IO Performance (5 Slides)" at bounding box center [0, 0] width 0 height 0
click at [600, 249] on label "Storage Capacity (2 Slides)" at bounding box center [696, 246] width 193 height 19
click at [0, 0] on input "Storage Capacity (2 Slides)" at bounding box center [0, 0] width 0 height 0
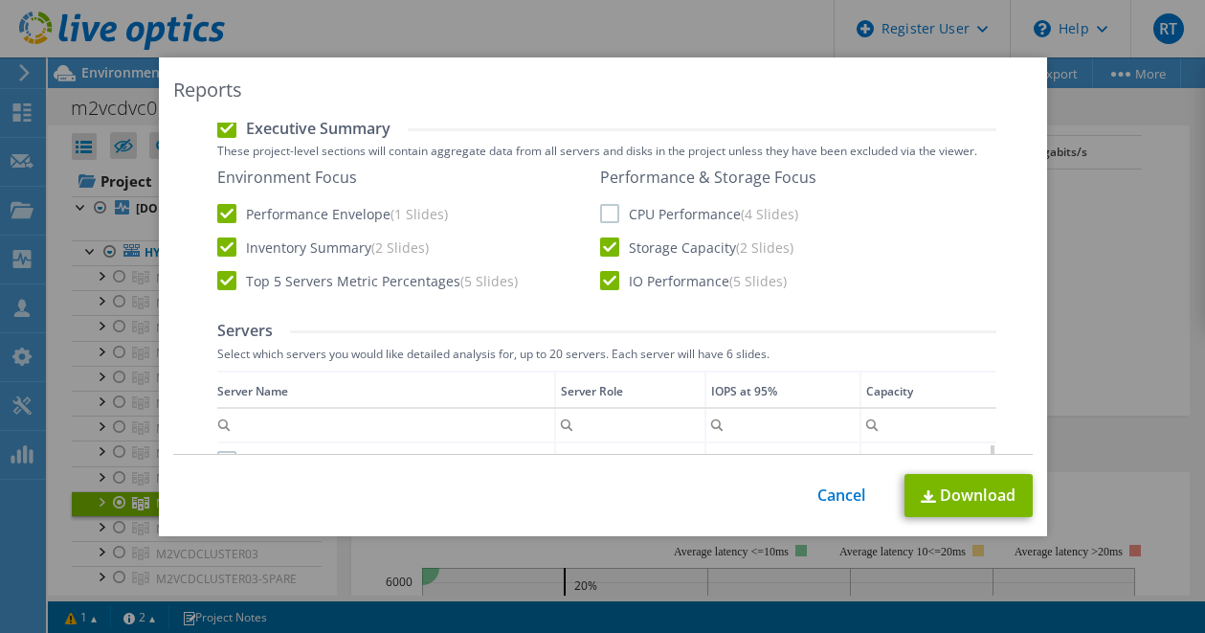
click at [600, 214] on label "CPU Performance (4 Slides)" at bounding box center [699, 213] width 198 height 19
click at [0, 0] on input "CPU Performance (4 Slides)" at bounding box center [0, 0] width 0 height 0
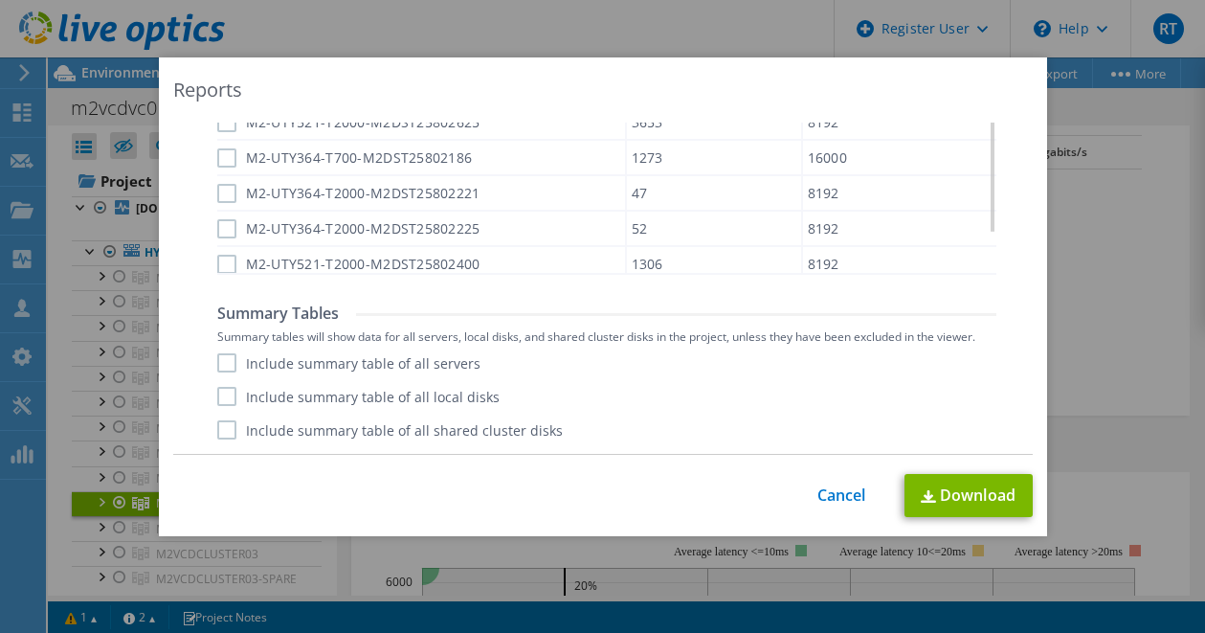
scroll to position [195, 0]
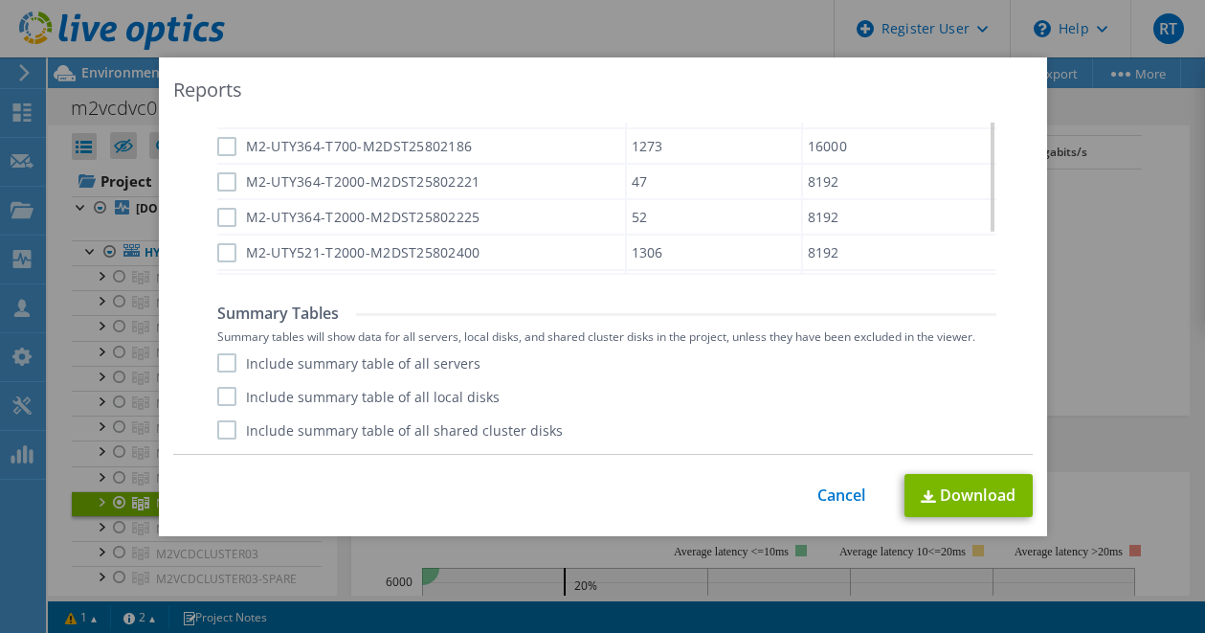
click at [227, 429] on label "Include summary table of all shared cluster disks" at bounding box center [389, 429] width 345 height 19
click at [0, 0] on input "Include summary table of all shared cluster disks" at bounding box center [0, 0] width 0 height 0
click at [219, 398] on label "Include summary table of all local disks" at bounding box center [358, 396] width 282 height 19
click at [0, 0] on input "Include summary table of all local disks" at bounding box center [0, 0] width 0 height 0
click at [218, 356] on label "Include summary table of all servers" at bounding box center [348, 362] width 263 height 19
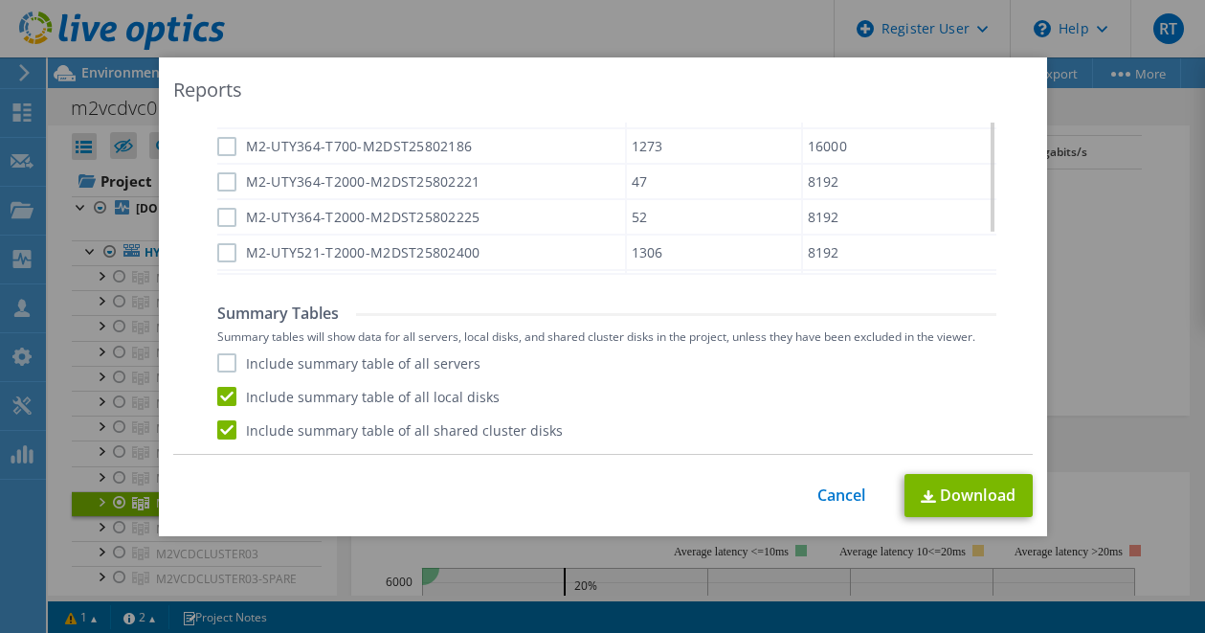
click at [0, 0] on input "Include summary table of all servers" at bounding box center [0, 0] width 0 height 0
click at [973, 507] on link "Download" at bounding box center [968, 495] width 128 height 43
click at [950, 480] on link "Download" at bounding box center [968, 495] width 128 height 43
click at [618, 102] on div "Reports" at bounding box center [602, 90] width 859 height 27
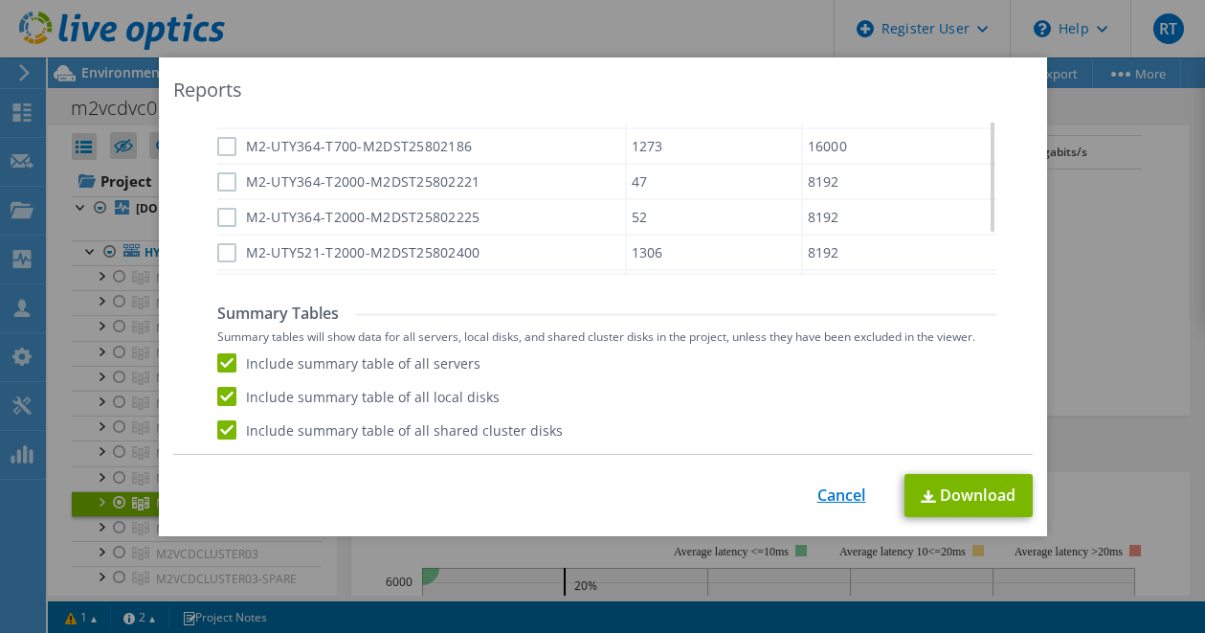
click at [837, 498] on link "Cancel" at bounding box center [841, 495] width 49 height 18
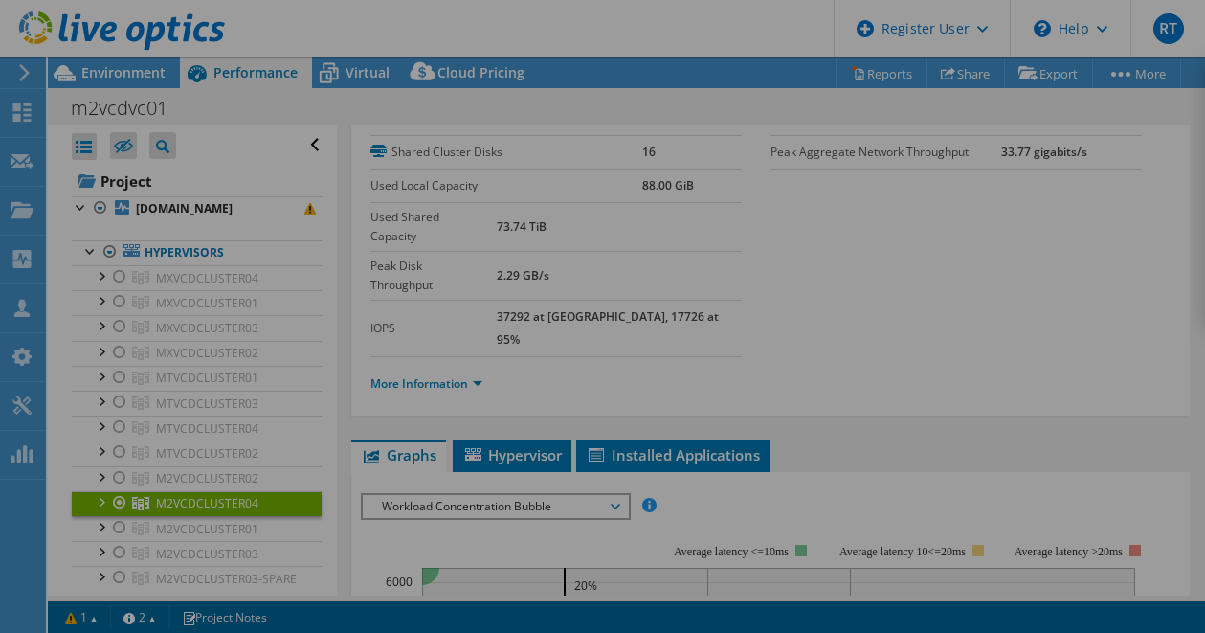
click at [837, 498] on div at bounding box center [602, 316] width 1205 height 633
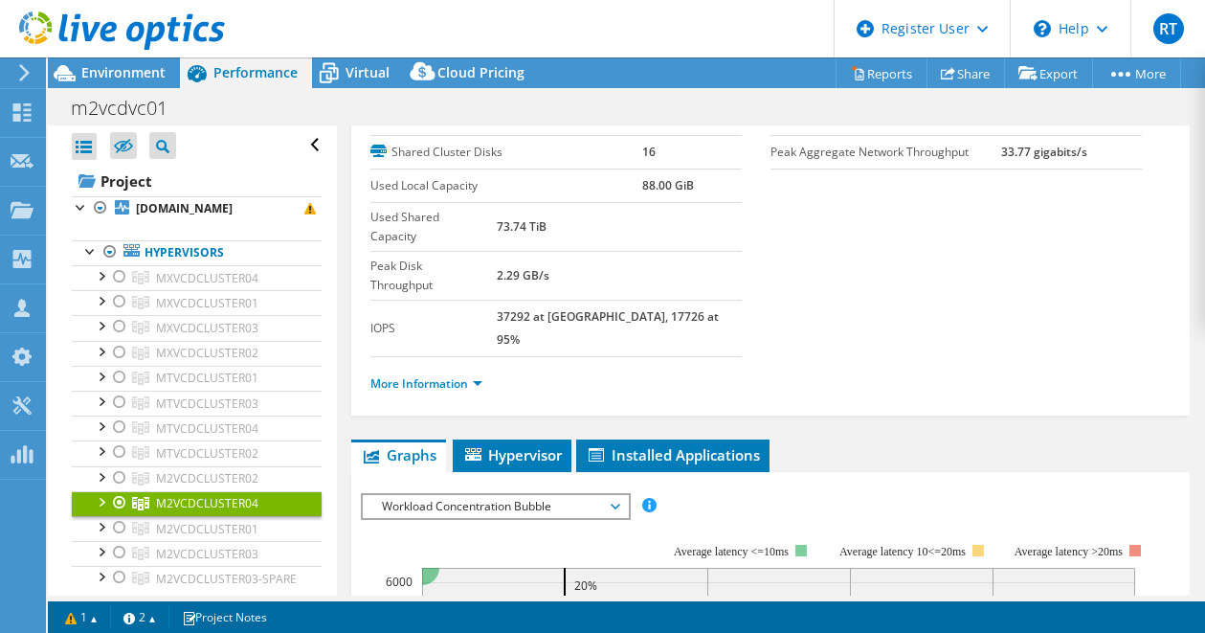
drag, startPoint x: 264, startPoint y: 496, endPoint x: 156, endPoint y: 505, distance: 108.6
click at [156, 505] on link "M2VCDCLUSTER04" at bounding box center [197, 503] width 250 height 25
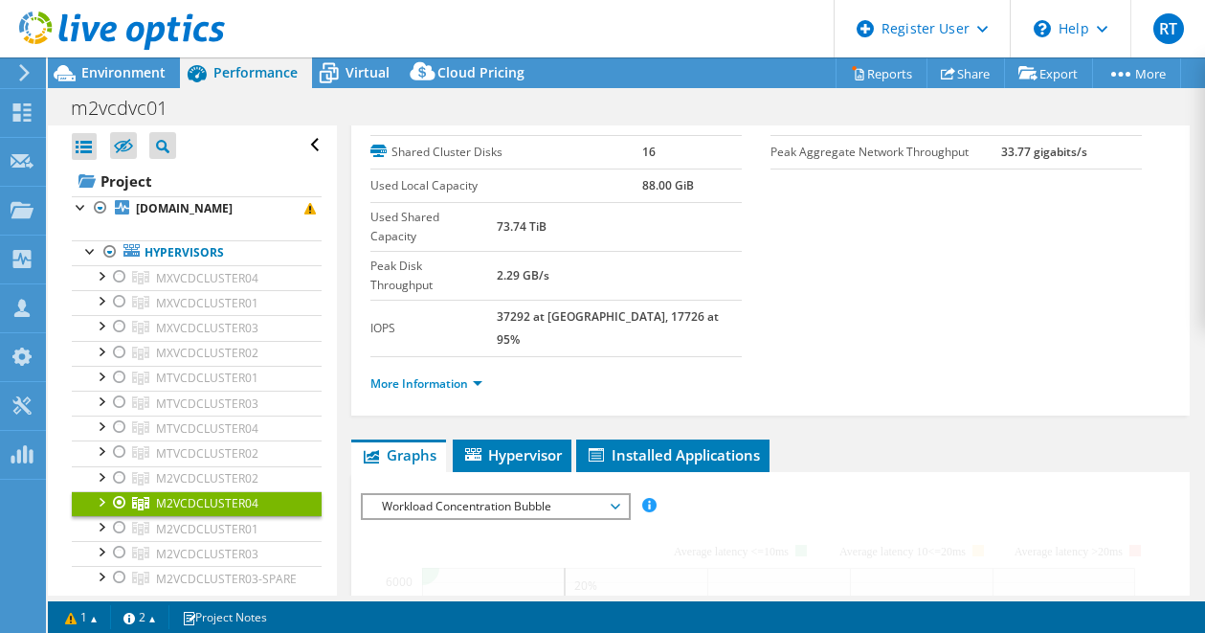
copy span "M2VCDCLUSTER04"
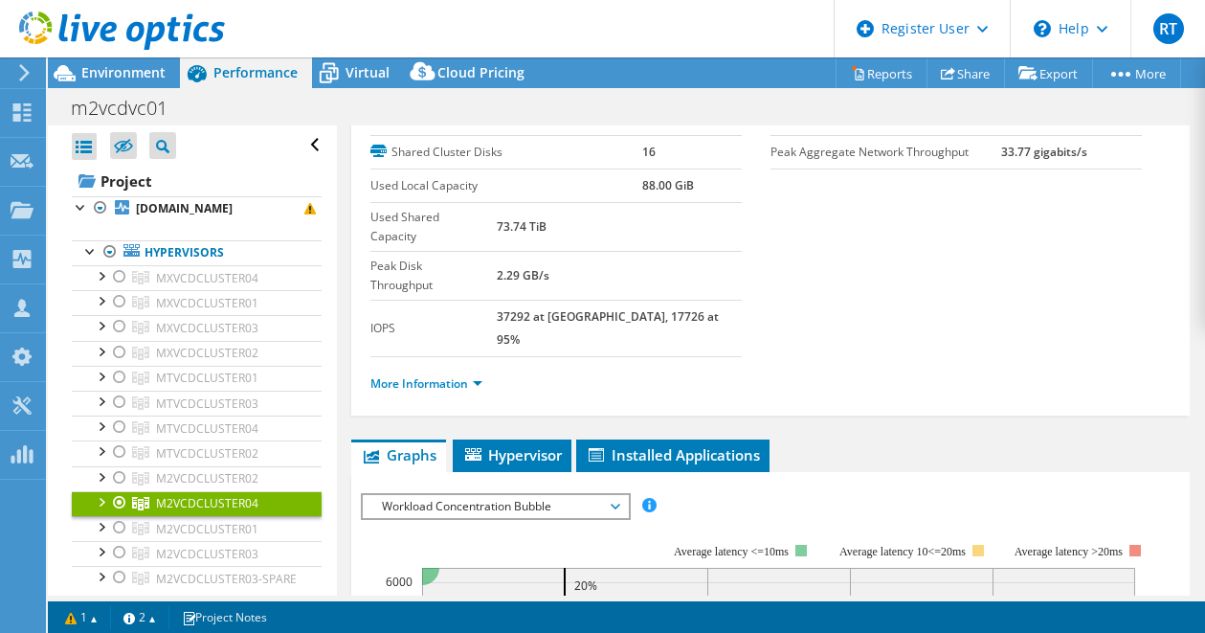
click at [119, 493] on div at bounding box center [119, 502] width 19 height 23
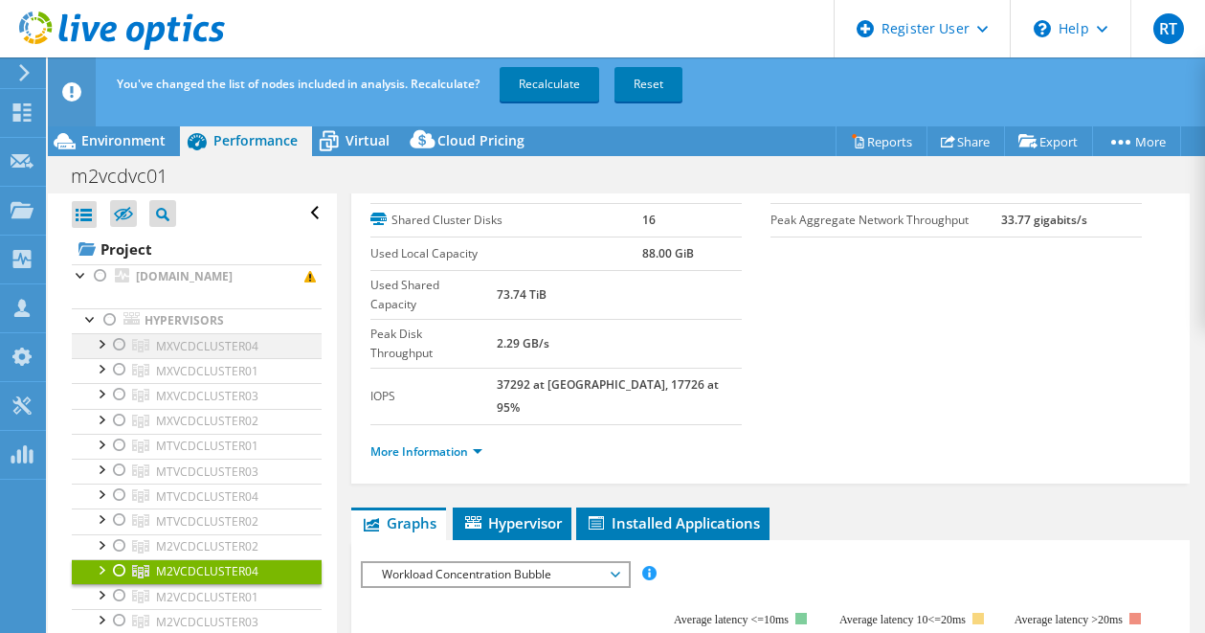
click at [118, 345] on div at bounding box center [119, 344] width 19 height 23
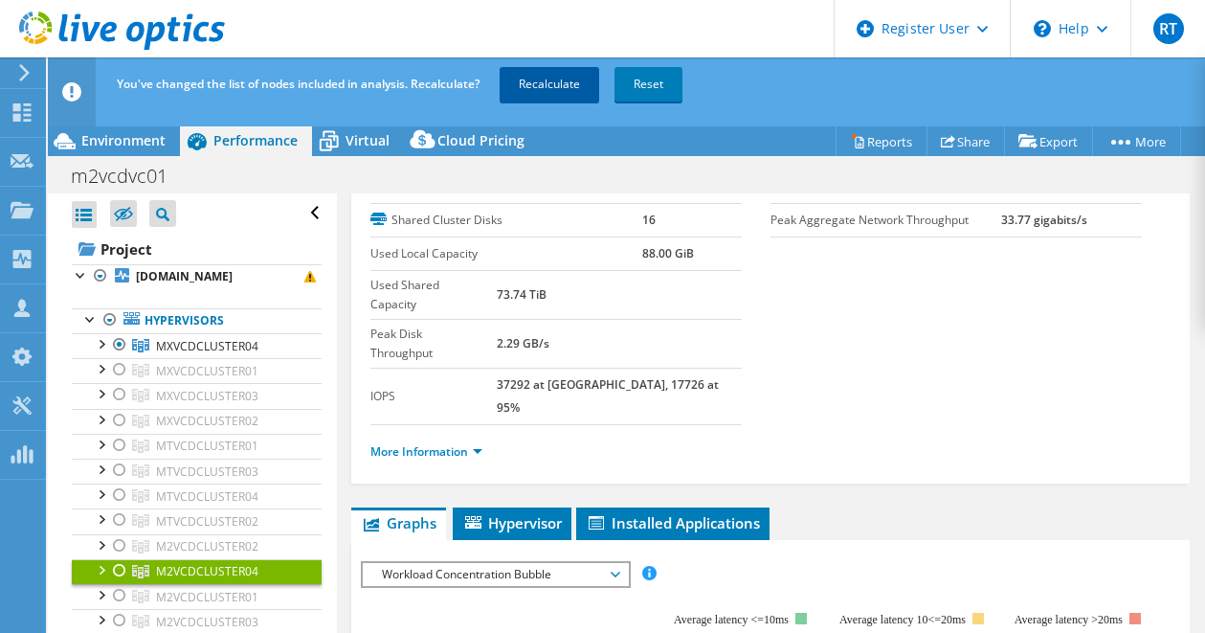
click at [546, 79] on link "Recalculate" at bounding box center [550, 84] width 100 height 34
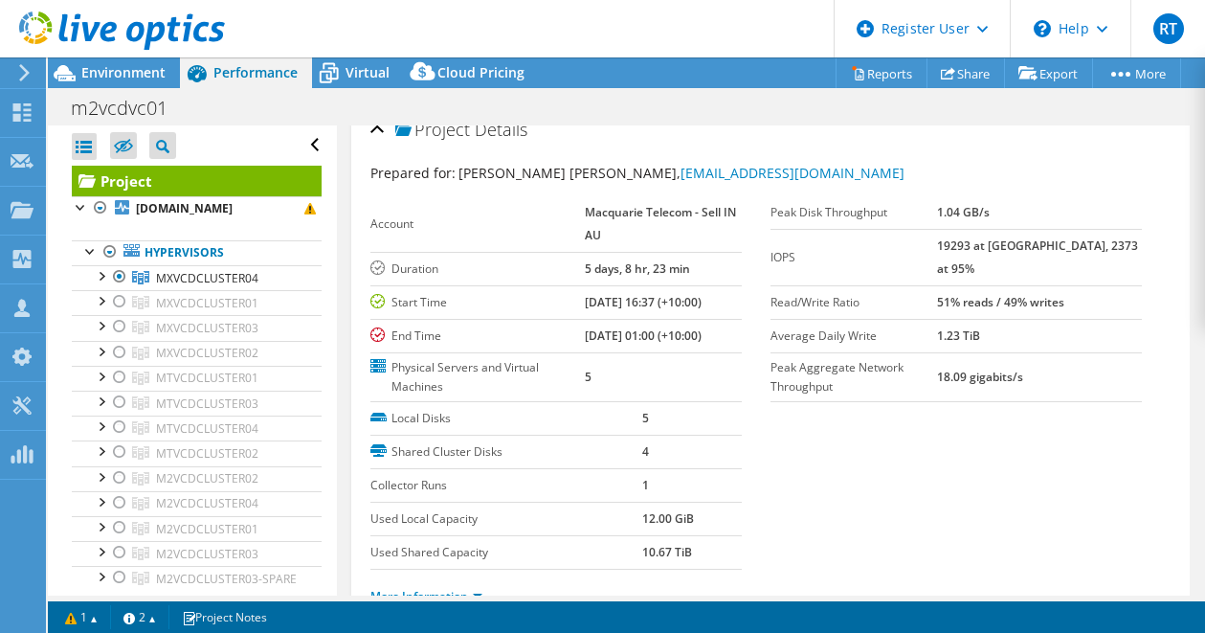
scroll to position [0, 0]
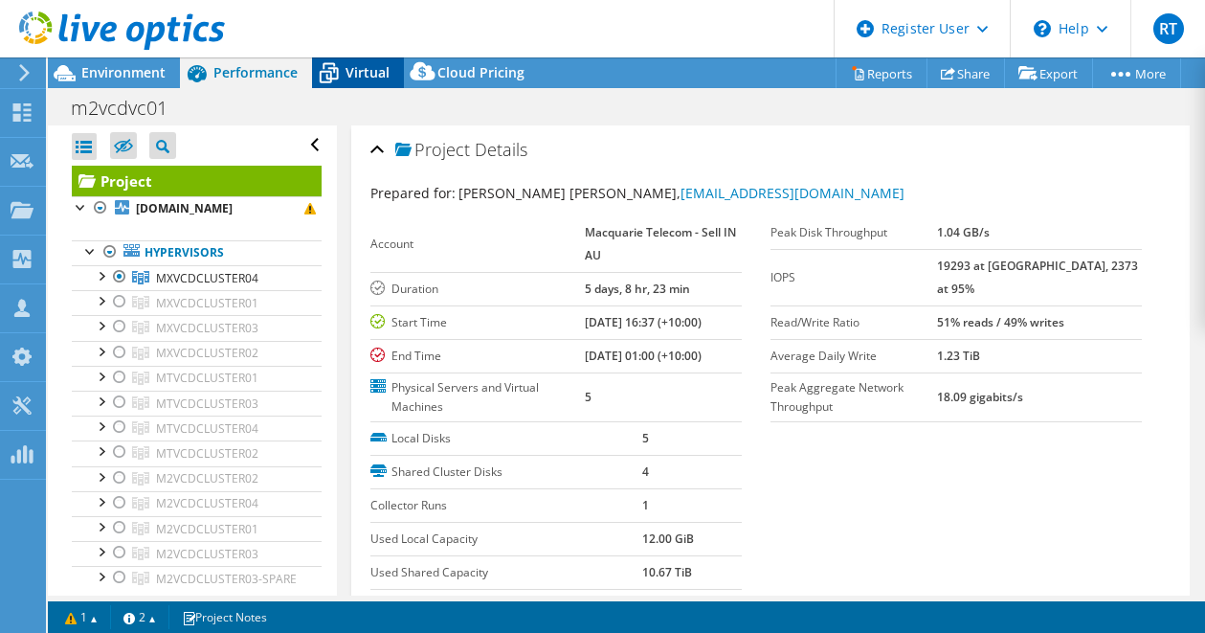
click at [368, 61] on div "Virtual" at bounding box center [358, 72] width 92 height 31
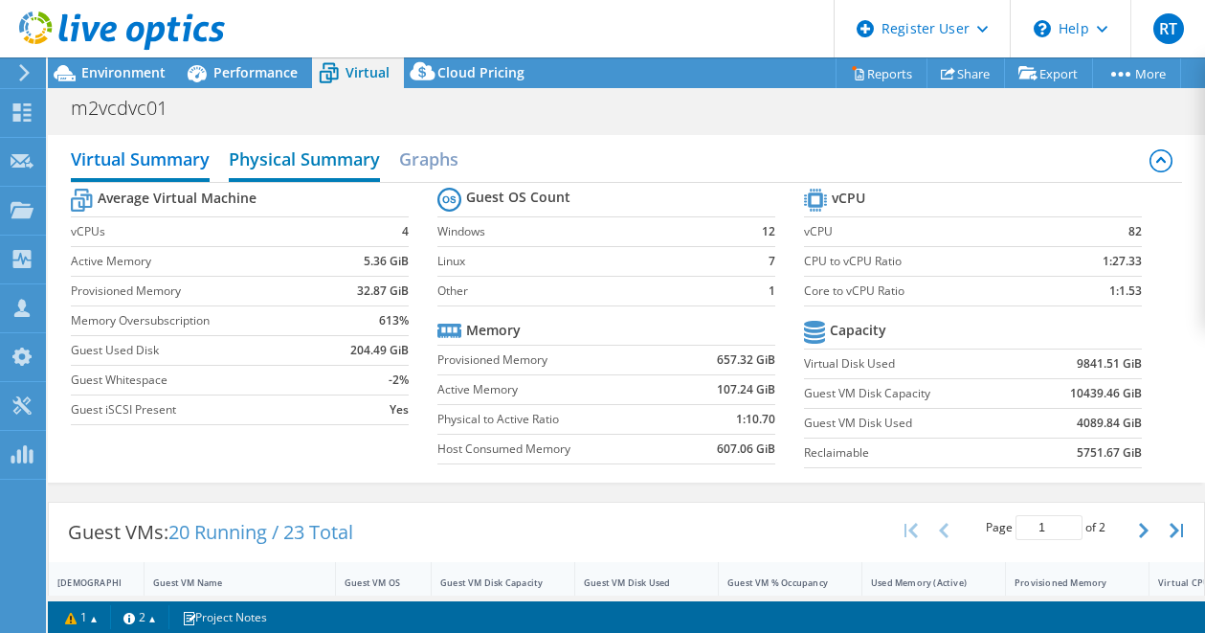
click at [318, 153] on h2 "Physical Summary" at bounding box center [304, 161] width 151 height 42
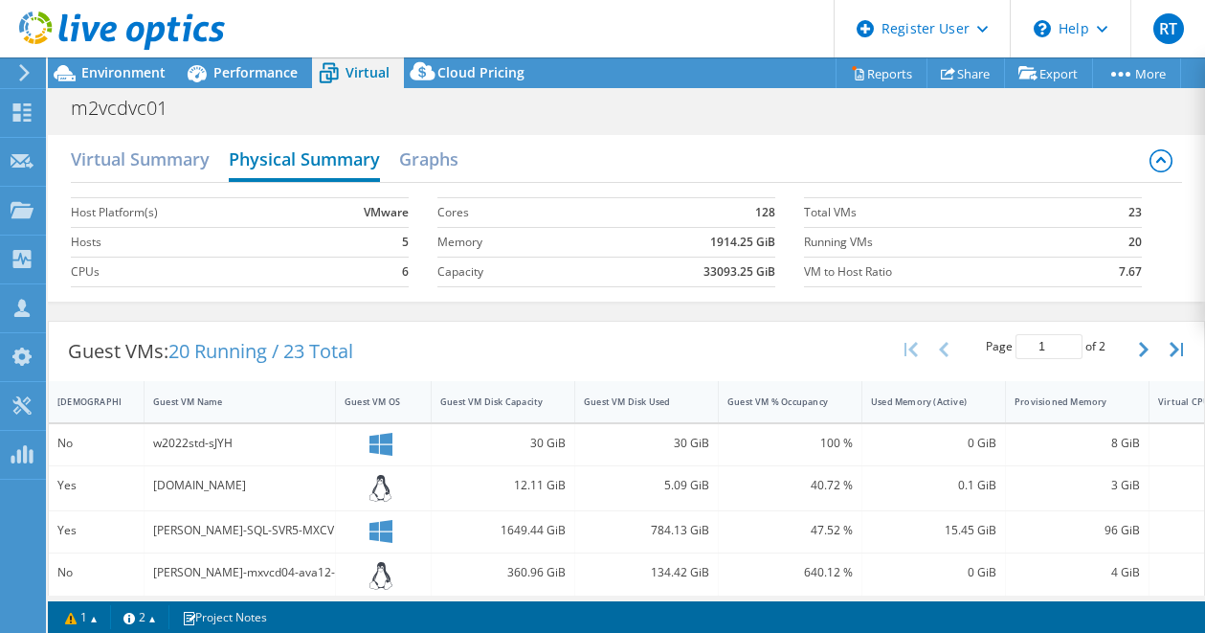
click at [255, 155] on h2 "Physical Summary" at bounding box center [304, 161] width 151 height 42
click at [174, 153] on h2 "Virtual Summary" at bounding box center [140, 161] width 139 height 42
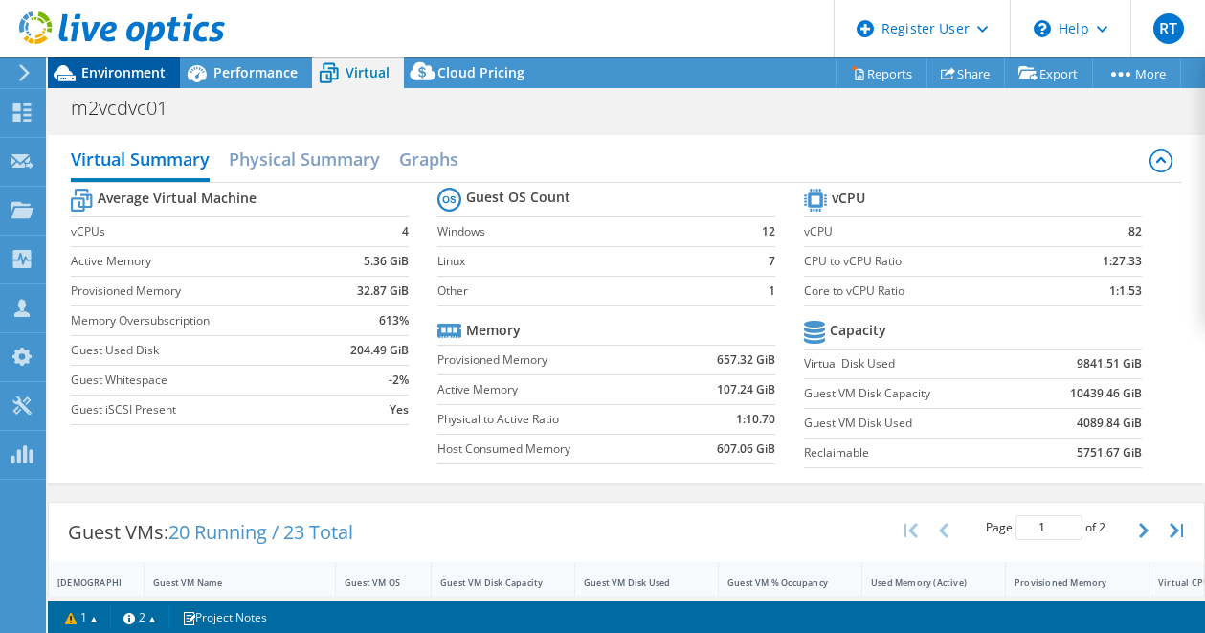
click at [141, 83] on div "Environment" at bounding box center [114, 72] width 132 height 31
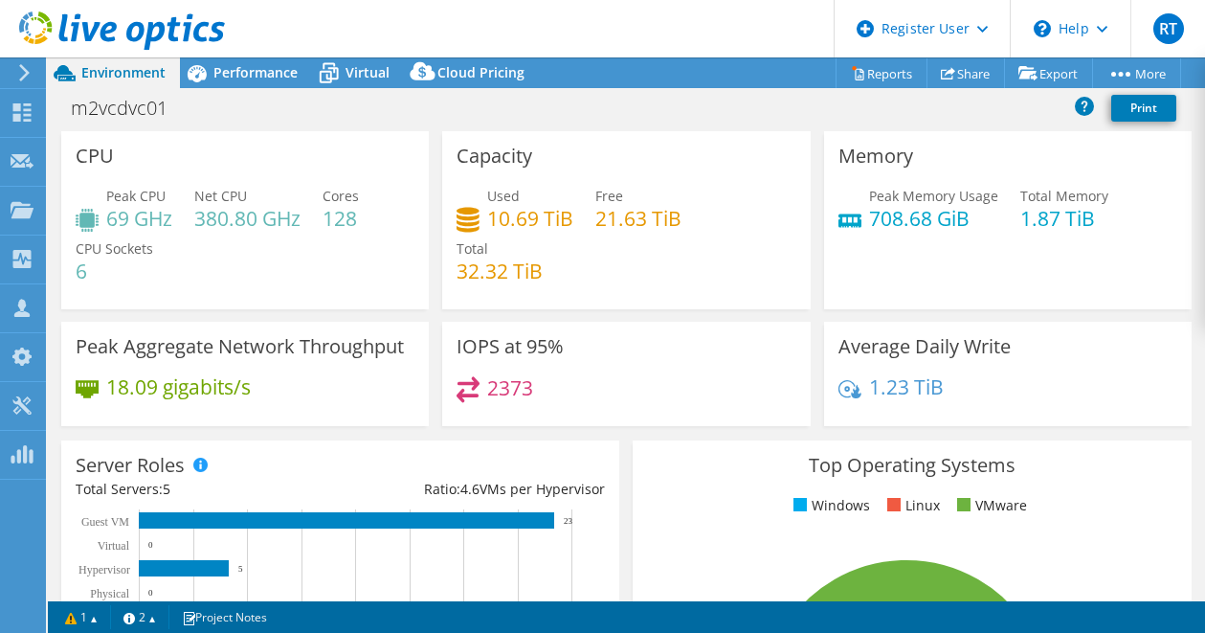
click at [141, 83] on div "Environment" at bounding box center [114, 72] width 132 height 31
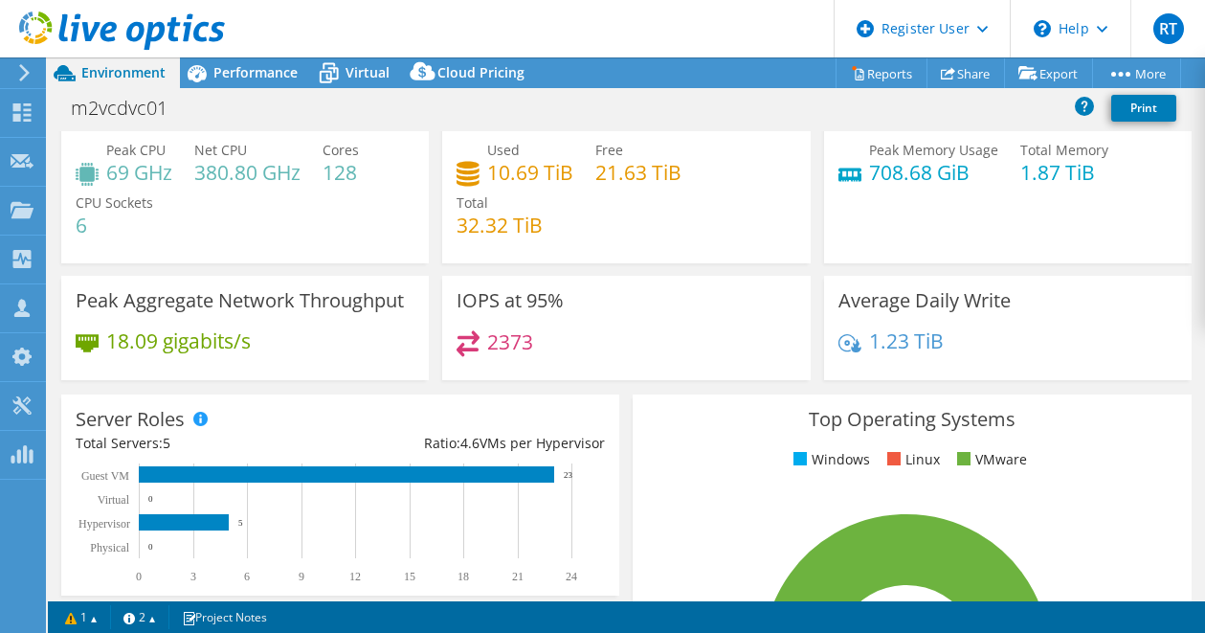
scroll to position [48, 0]
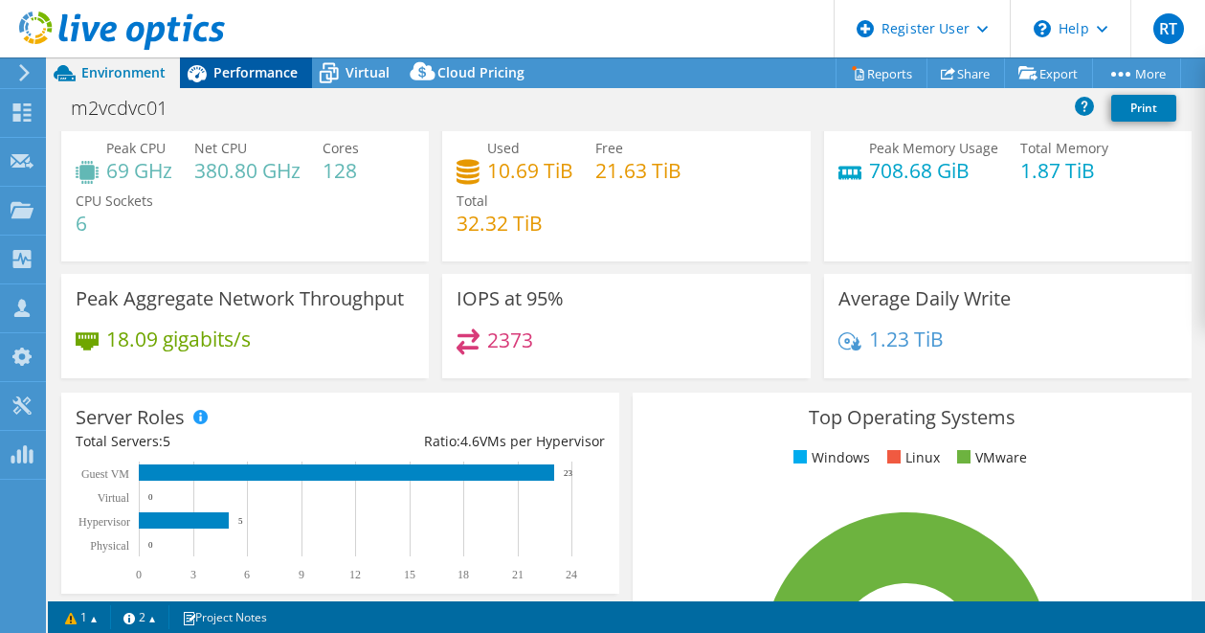
click at [259, 77] on span "Performance" at bounding box center [255, 72] width 84 height 18
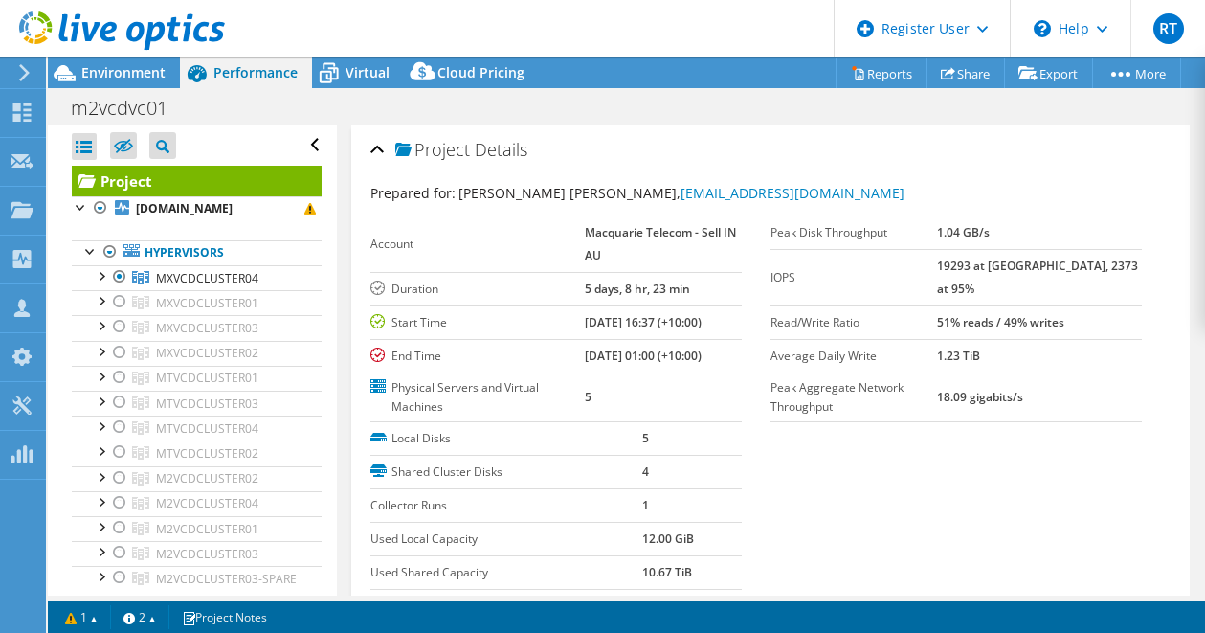
scroll to position [0, 0]
click at [144, 75] on span "Environment" at bounding box center [123, 72] width 84 height 18
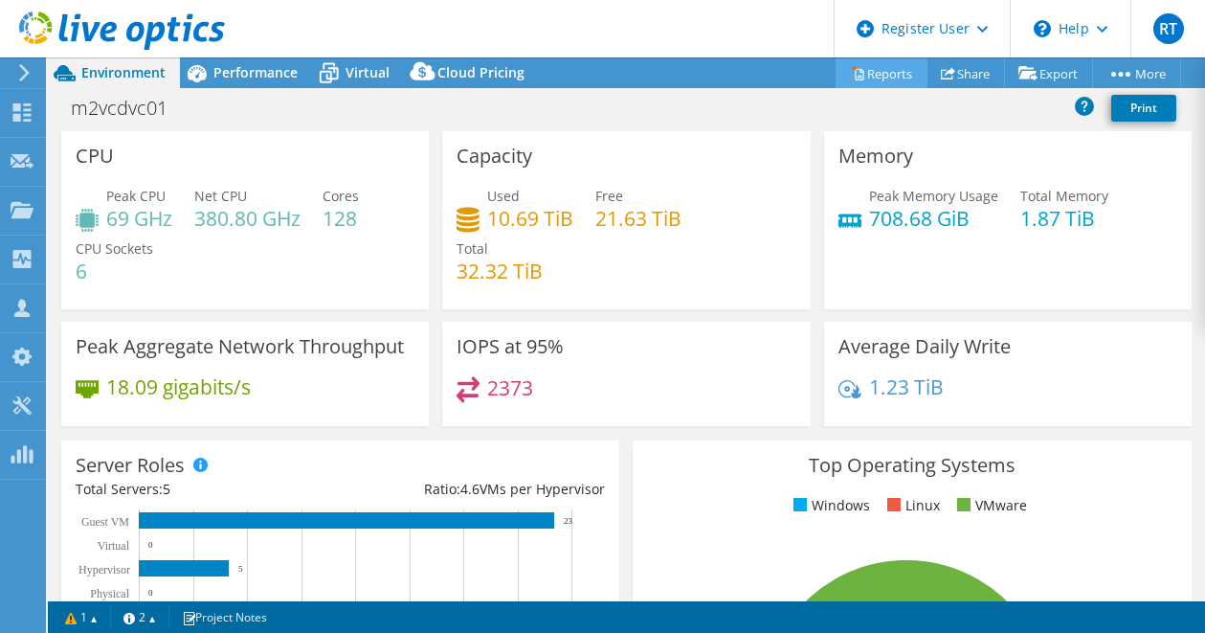
click at [880, 77] on link "Reports" at bounding box center [881, 73] width 92 height 30
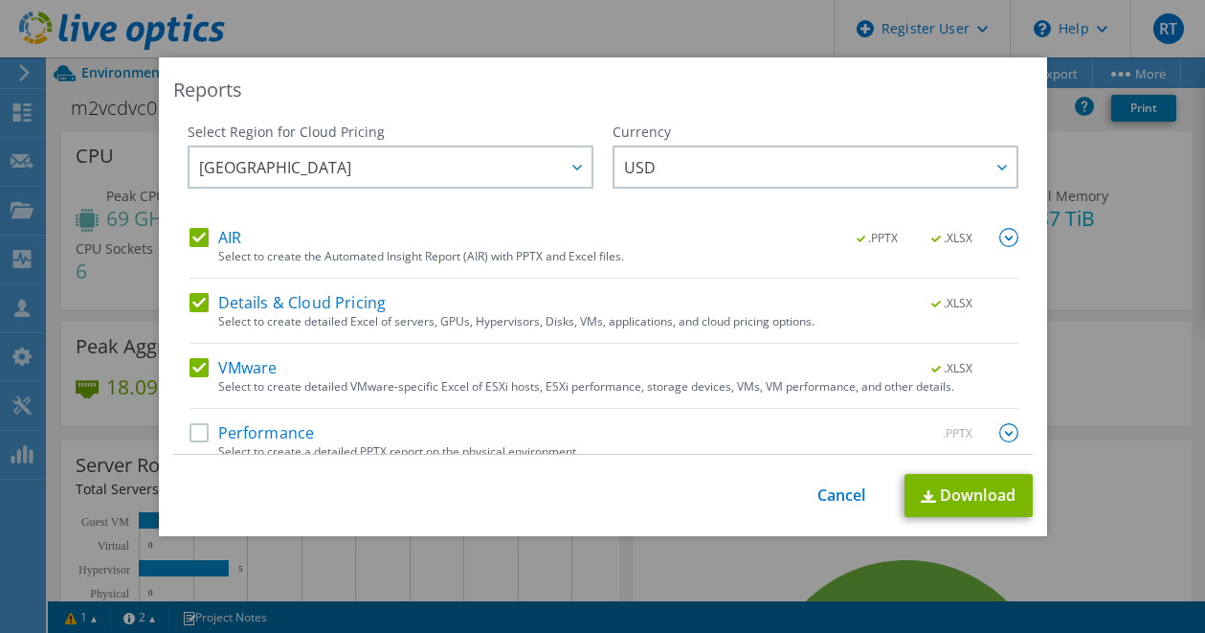
click at [190, 434] on label "Performance" at bounding box center [251, 432] width 125 height 19
click at [0, 0] on input "Performance" at bounding box center [0, 0] width 0 height 0
click at [787, 309] on div "Details & Cloud Pricing .XLSX" at bounding box center [603, 304] width 829 height 22
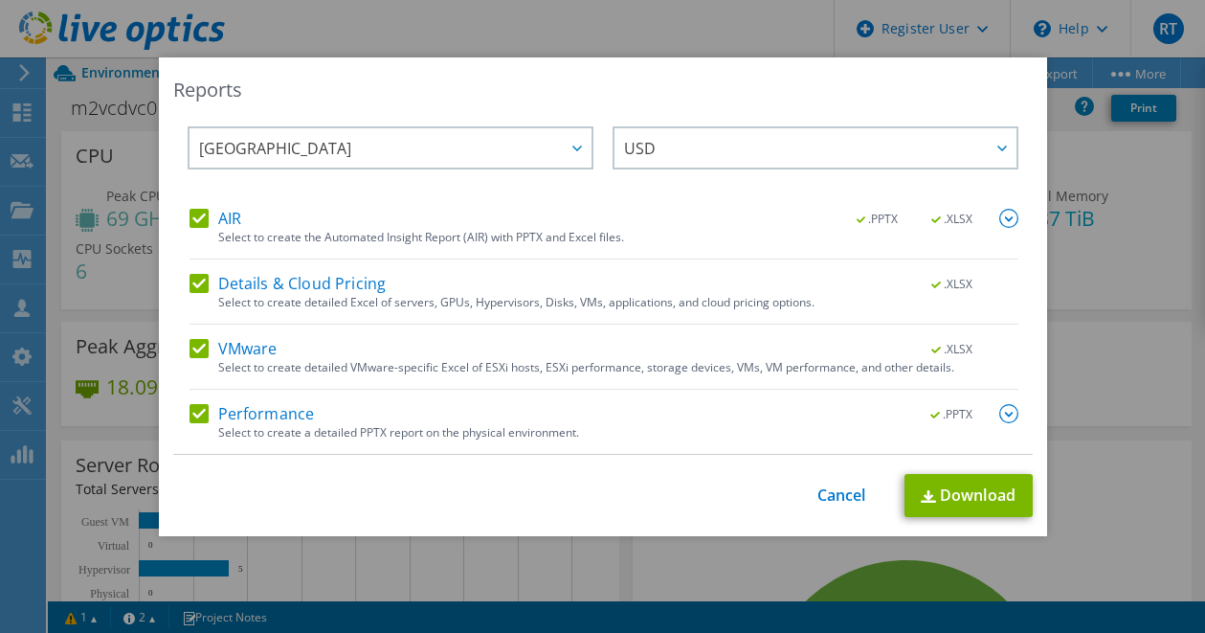
click at [999, 413] on img at bounding box center [1008, 413] width 19 height 19
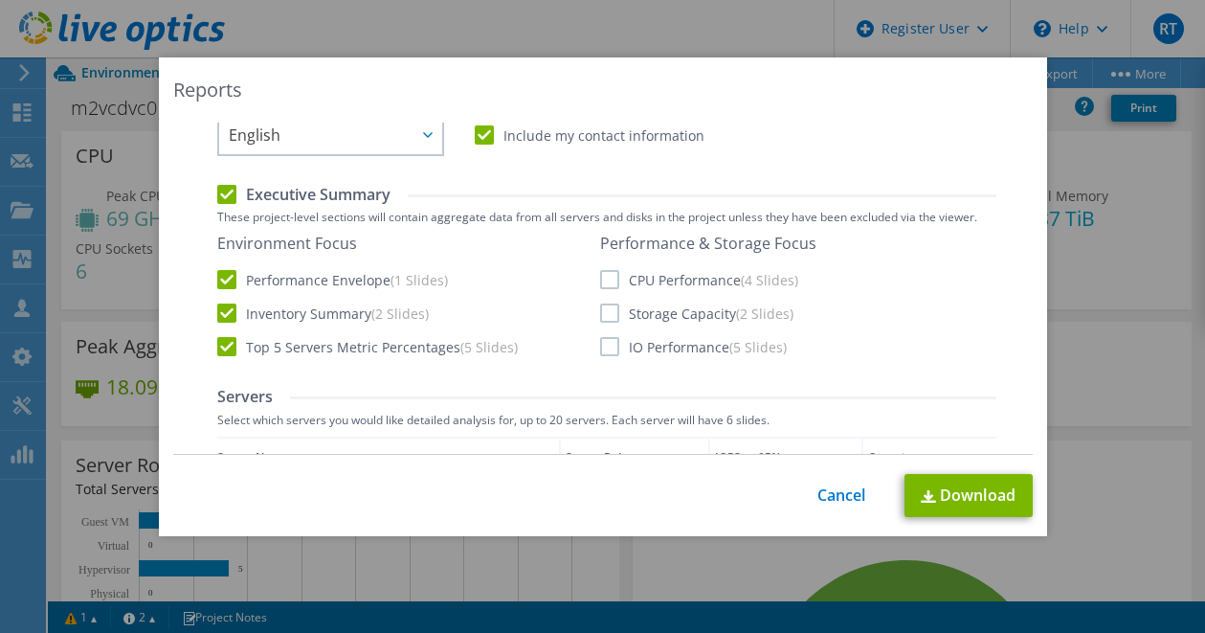
scroll to position [395, 0]
click at [601, 343] on label "IO Performance (5 Slides)" at bounding box center [693, 345] width 187 height 19
click at [0, 0] on input "IO Performance (5 Slides)" at bounding box center [0, 0] width 0 height 0
click at [600, 312] on label "Storage Capacity (2 Slides)" at bounding box center [696, 311] width 193 height 19
click at [0, 0] on input "Storage Capacity (2 Slides)" at bounding box center [0, 0] width 0 height 0
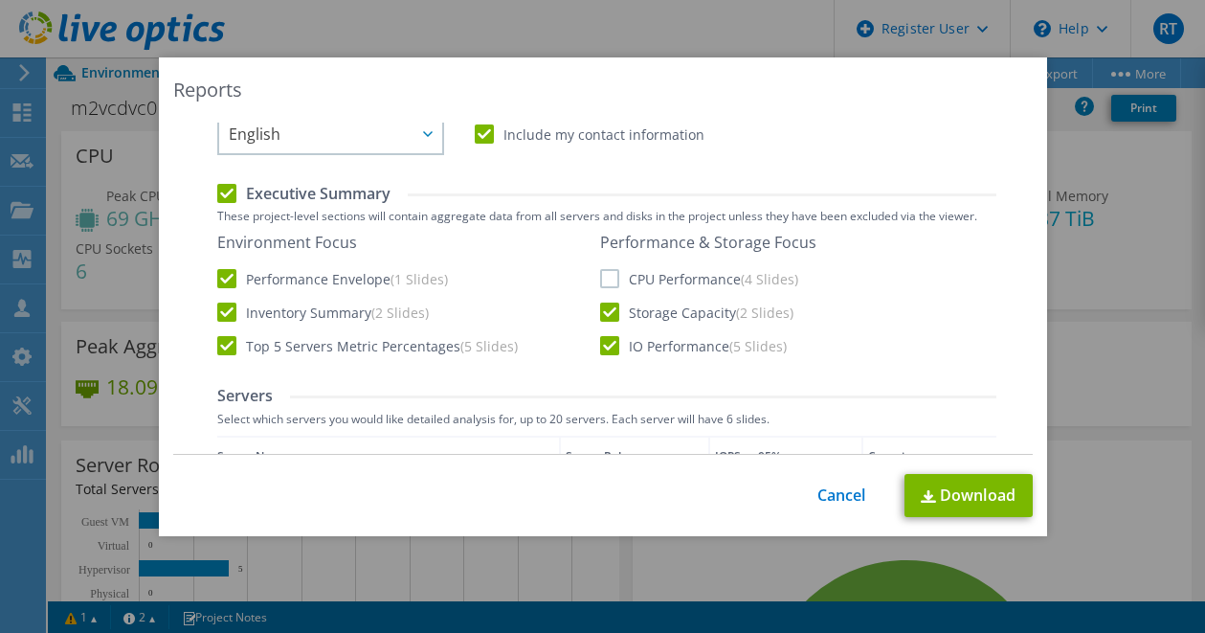
click at [600, 280] on label "CPU Performance (4 Slides)" at bounding box center [699, 278] width 198 height 19
click at [0, 0] on input "CPU Performance (4 Slides)" at bounding box center [0, 0] width 0 height 0
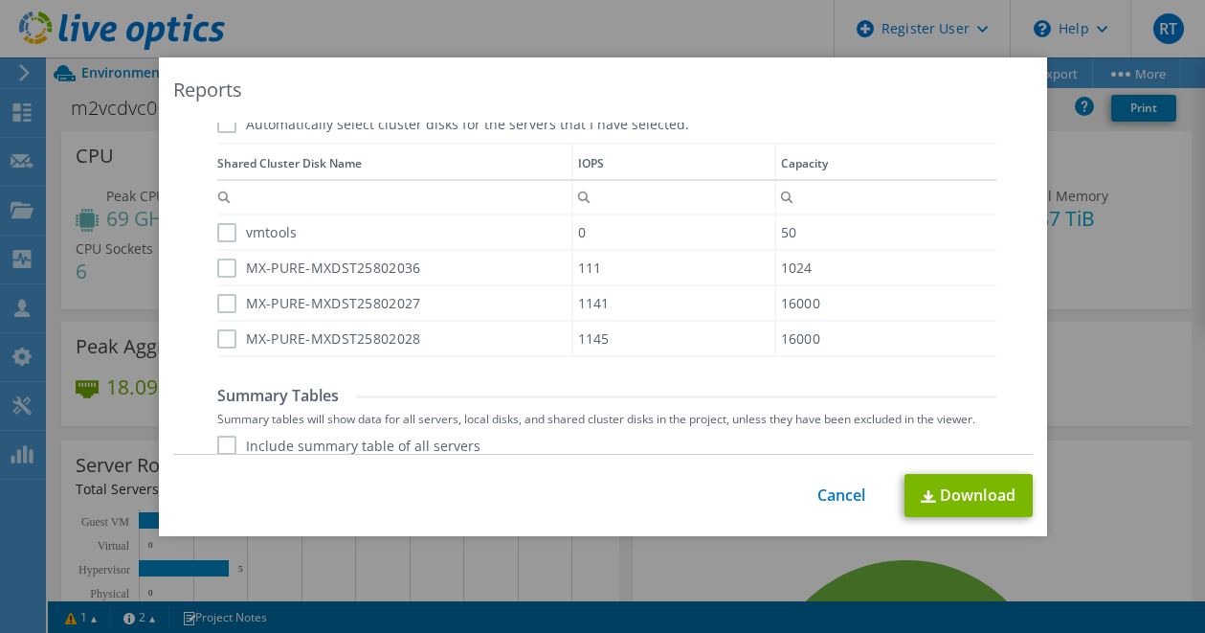
scroll to position [1203, 0]
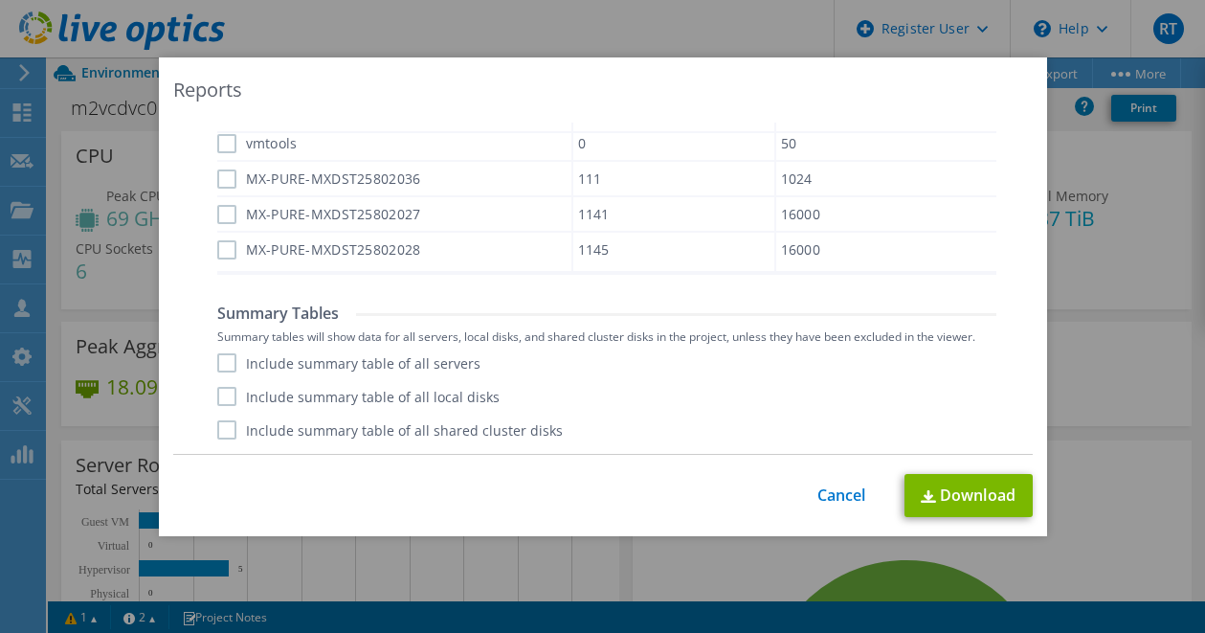
click at [227, 362] on label "Include summary table of all servers" at bounding box center [348, 362] width 263 height 19
click at [0, 0] on input "Include summary table of all servers" at bounding box center [0, 0] width 0 height 0
click at [219, 399] on label "Include summary table of all local disks" at bounding box center [358, 396] width 282 height 19
click at [0, 0] on input "Include summary table of all local disks" at bounding box center [0, 0] width 0 height 0
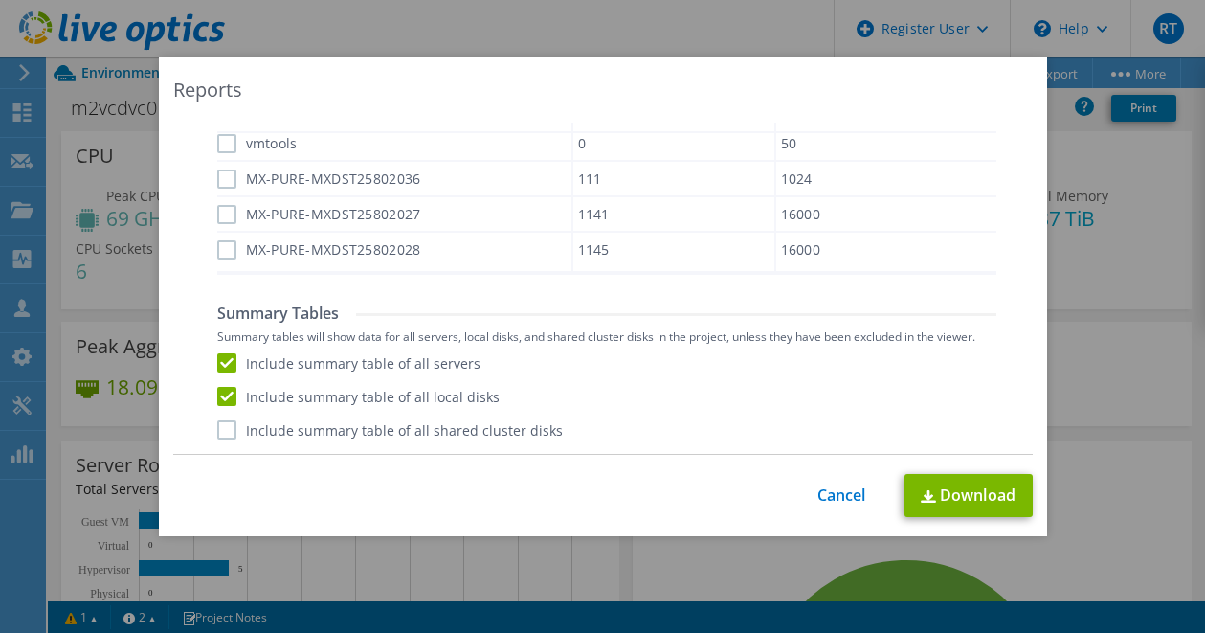
click at [221, 434] on label "Include summary table of all shared cluster disks" at bounding box center [389, 429] width 345 height 19
click at [0, 0] on input "Include summary table of all shared cluster disks" at bounding box center [0, 0] width 0 height 0
click at [957, 498] on link "Download" at bounding box center [968, 495] width 128 height 43
click at [11, 517] on div "Reports Select Region for Cloud Pricing Asia Pacific ([GEOGRAPHIC_DATA]) [GEOGR…" at bounding box center [602, 316] width 1205 height 518
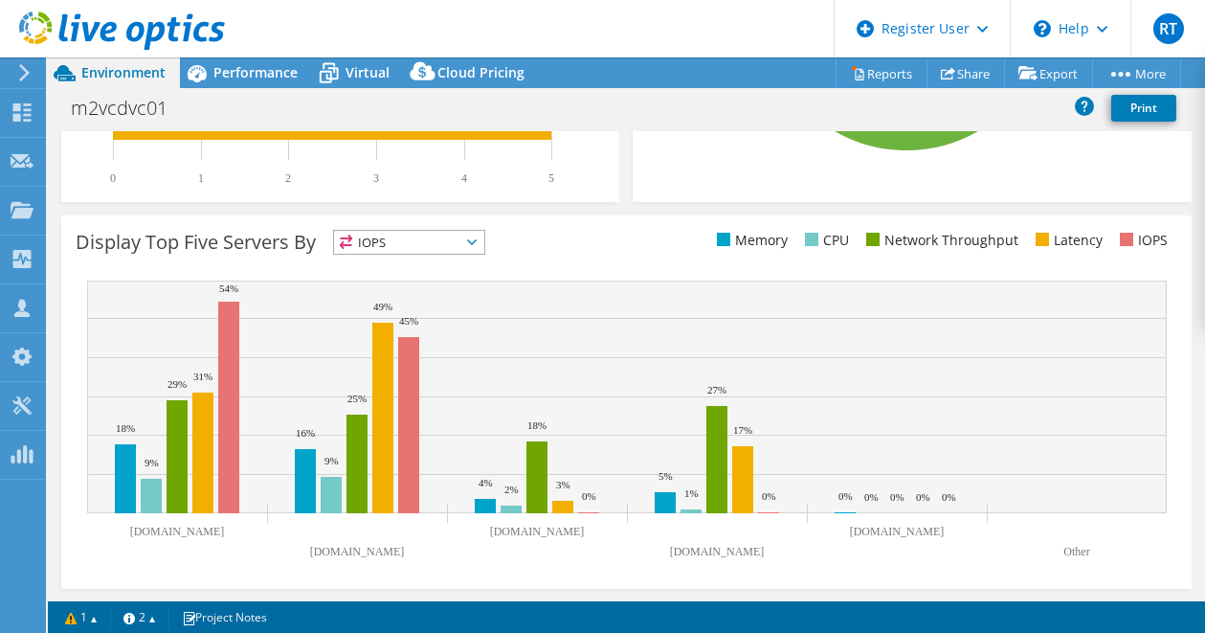
scroll to position [0, 0]
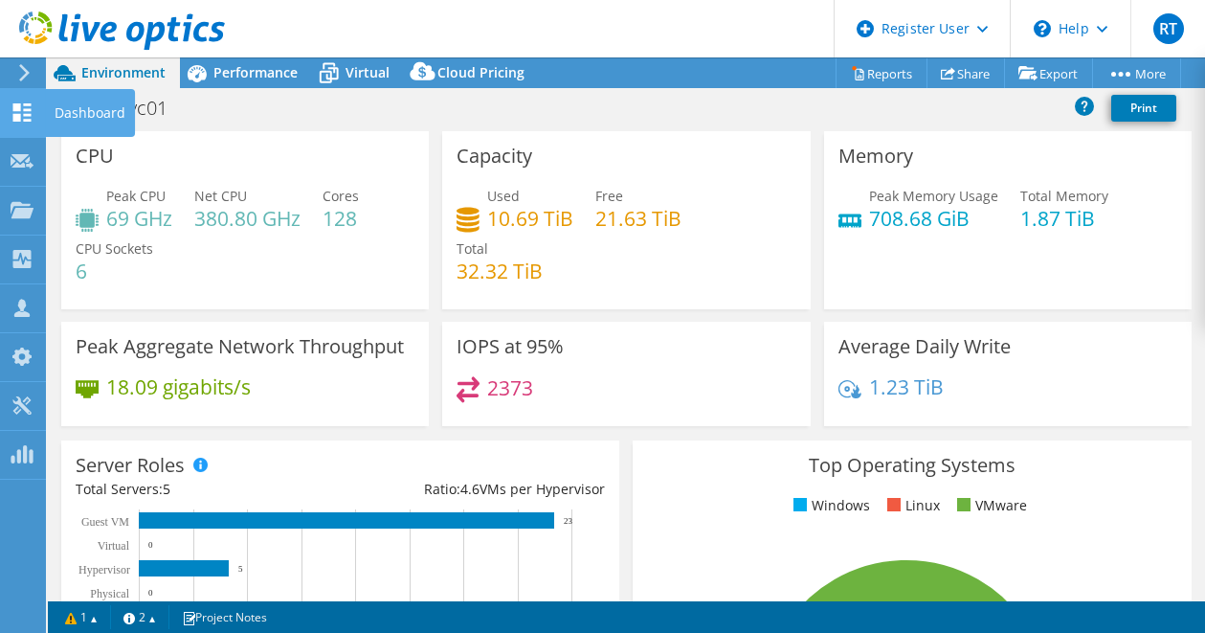
click at [31, 113] on icon at bounding box center [22, 112] width 23 height 18
